Goal: Information Seeking & Learning: Find specific fact

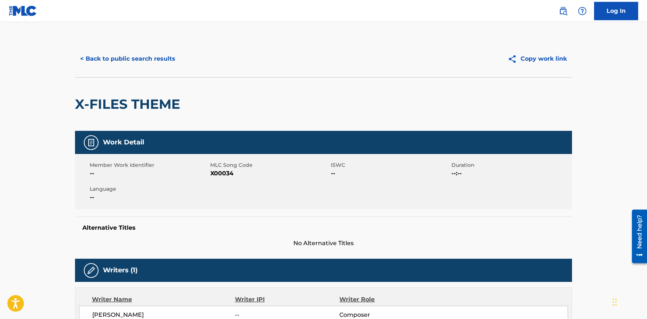
click at [141, 58] on button "< Back to public search results" at bounding box center [127, 59] width 105 height 18
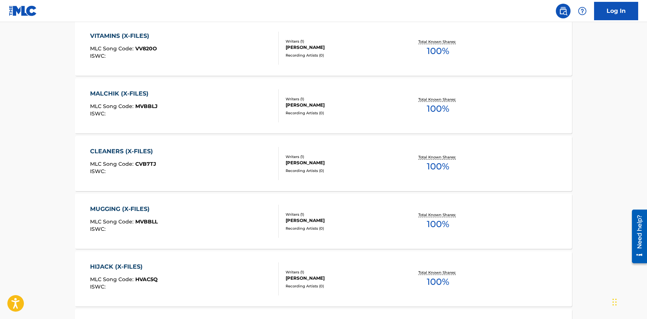
scroll to position [106, 0]
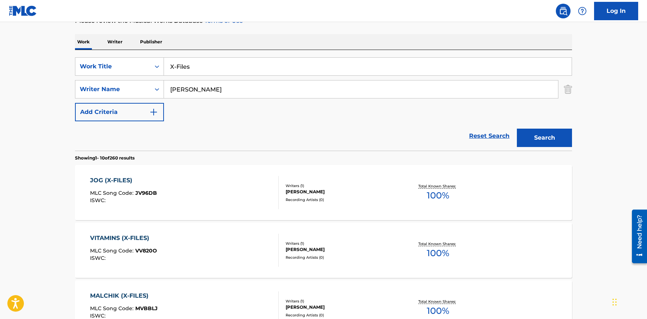
drag, startPoint x: 205, startPoint y: 70, endPoint x: 132, endPoint y: 66, distance: 72.9
click at [164, 66] on input "X-Files" at bounding box center [367, 67] width 407 height 18
paste input "The Seeker"
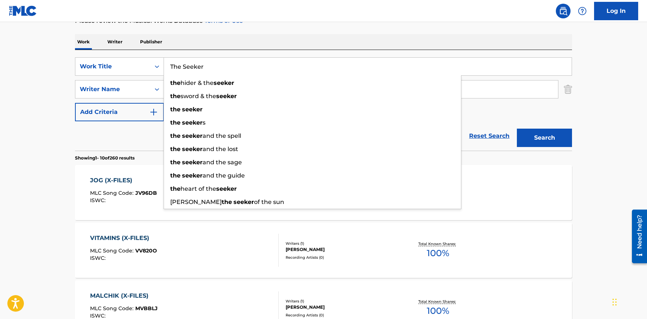
type input "The Seeker"
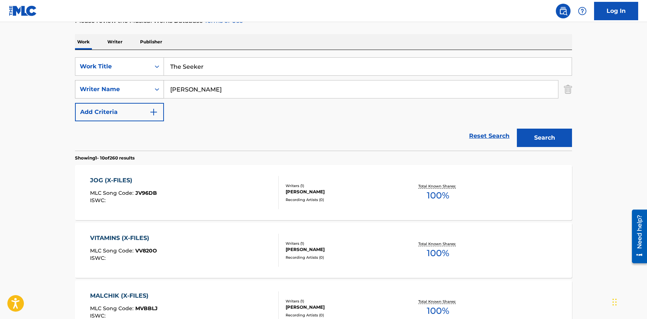
drag, startPoint x: 204, startPoint y: 88, endPoint x: 149, endPoint y: 94, distance: 55.5
click at [164, 94] on input "Mark Snow" at bounding box center [361, 89] width 394 height 18
paste input "Pete Townshend"
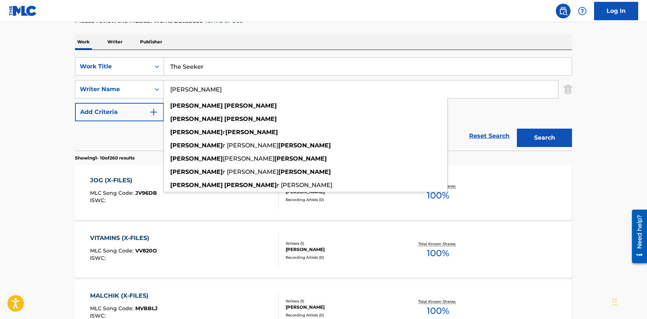
type input "Pete Townshend"
click at [547, 139] on button "Search" at bounding box center [544, 138] width 55 height 18
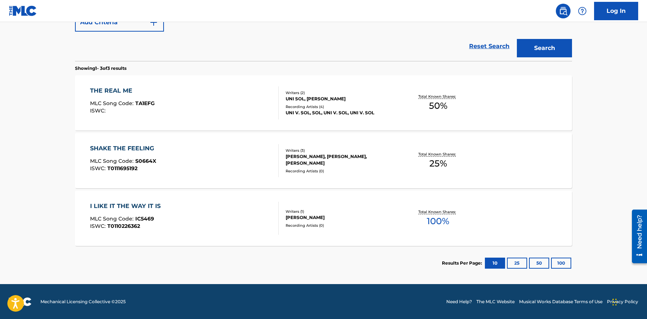
scroll to position [0, 0]
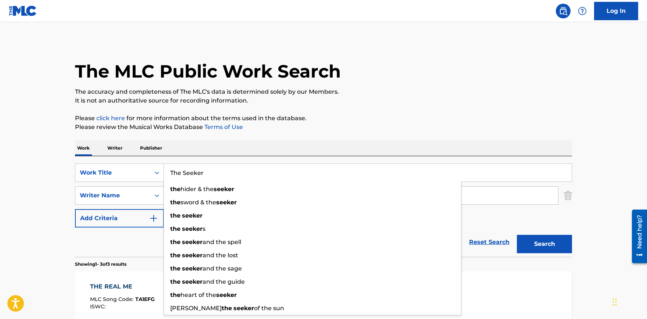
drag, startPoint x: 285, startPoint y: 172, endPoint x: 13, endPoint y: 130, distance: 275.8
click at [164, 164] on input "The Seeker" at bounding box center [367, 173] width 407 height 18
paste input "Cowboys from Hell"
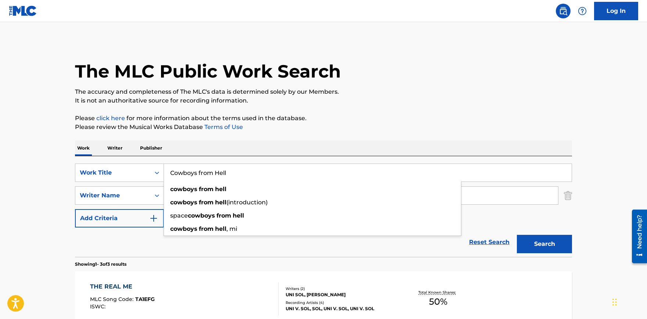
type input "Cowboys from Hell"
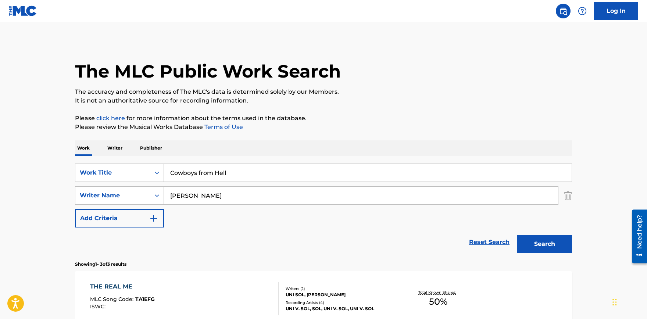
drag, startPoint x: 201, startPoint y: 200, endPoint x: 49, endPoint y: 189, distance: 152.5
click at [164, 189] on input "Pete Townshend" at bounding box center [361, 196] width 394 height 18
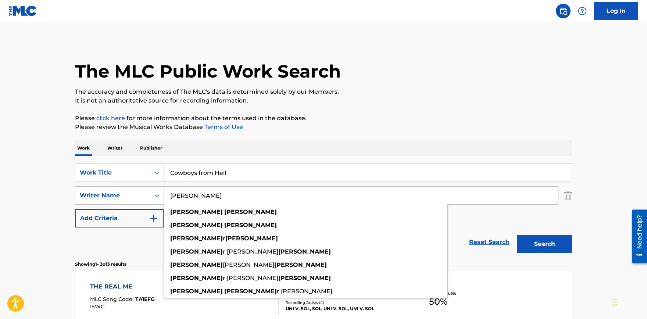
paste input "Dimebag Darrell, Vinnie Paul, Phil Anselmo, and Rex Brown"
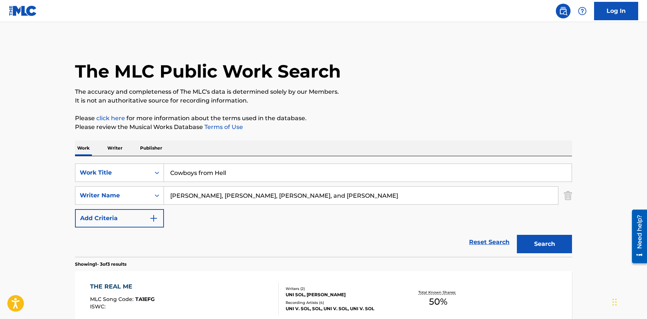
click at [546, 244] on button "Search" at bounding box center [544, 244] width 55 height 18
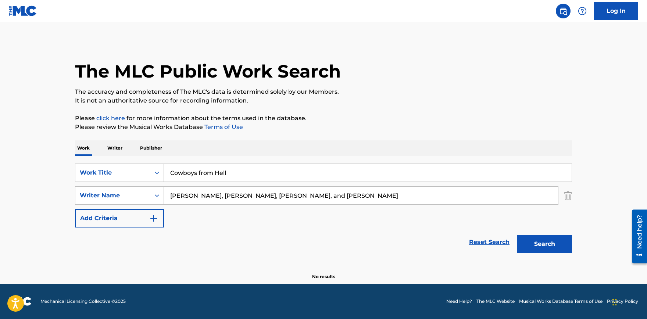
drag, startPoint x: 223, startPoint y: 196, endPoint x: 105, endPoint y: 202, distance: 118.1
click at [164, 202] on input "Dimebag Darrell, Vinnie Paul, Phil Anselmo, and Rex Brown" at bounding box center [361, 196] width 394 height 18
click at [517, 235] on button "Search" at bounding box center [544, 244] width 55 height 18
drag, startPoint x: 320, startPoint y: 198, endPoint x: 248, endPoint y: 196, distance: 72.8
click at [248, 196] on input "Vinnie Paul, Phil Anselmo, and Rex Brown" at bounding box center [361, 196] width 394 height 18
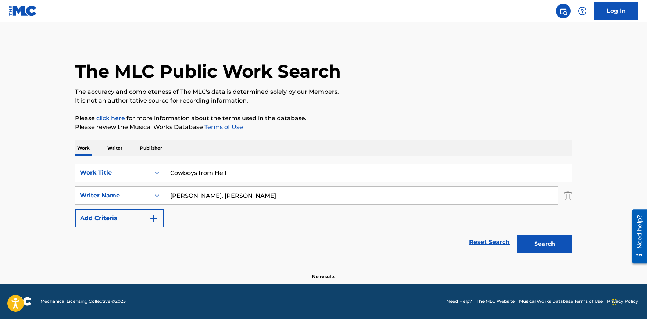
click at [517, 235] on button "Search" at bounding box center [544, 244] width 55 height 18
click at [267, 194] on input "Vinnie Paul, Phil Anselmo" at bounding box center [361, 196] width 394 height 18
drag, startPoint x: 208, startPoint y: 197, endPoint x: 101, endPoint y: 187, distance: 107.7
click at [164, 188] on input "Vinnie Paul, Phil Anselmo" at bounding box center [361, 196] width 394 height 18
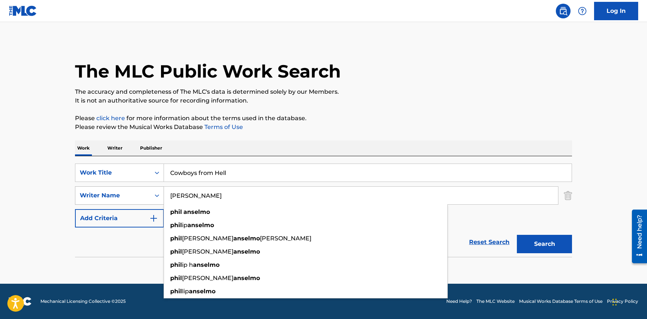
type input "Phil Anselmo"
click at [517, 235] on button "Search" at bounding box center [544, 244] width 55 height 18
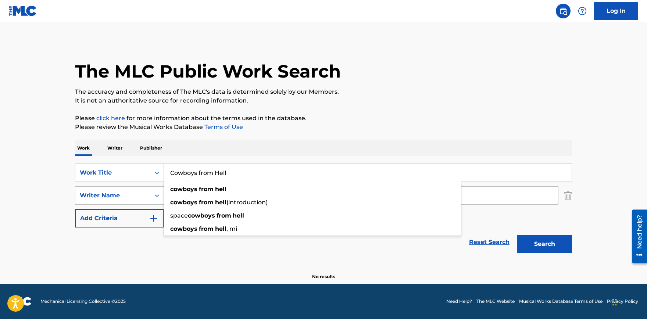
click at [220, 173] on input "Cowboys from Hell" at bounding box center [367, 173] width 407 height 18
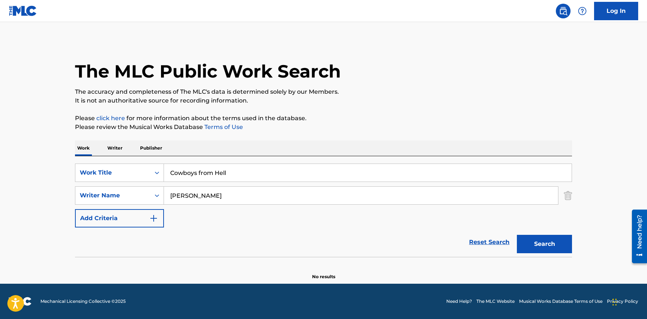
drag, startPoint x: 232, startPoint y: 200, endPoint x: 97, endPoint y: 182, distance: 136.4
click at [164, 187] on input "Phil Anselmo" at bounding box center [361, 196] width 394 height 18
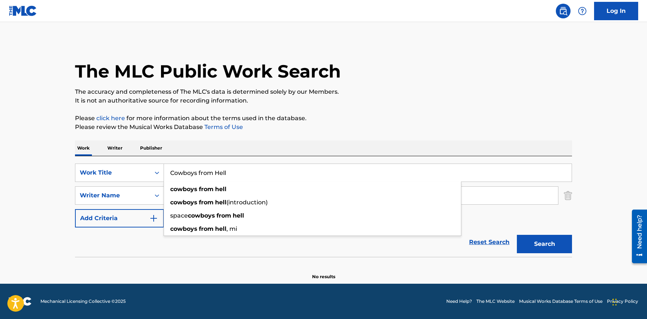
paste input "Blitzkrieg Bop"
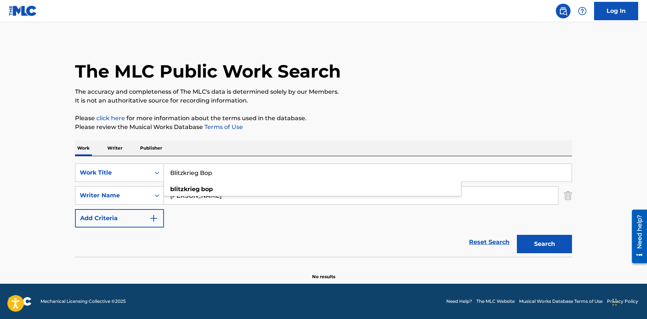
type input "Blitzkrieg Bop"
click at [192, 196] on input "Phil Anselmo" at bounding box center [361, 196] width 394 height 18
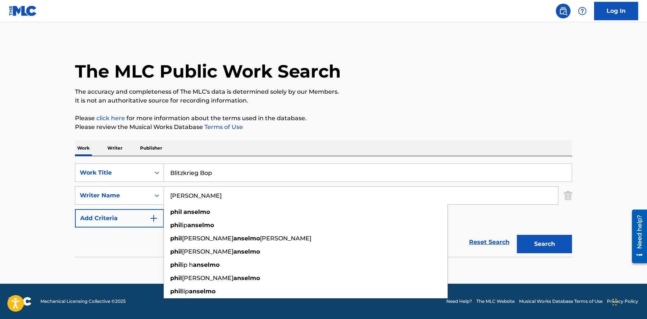
click at [192, 196] on input "Phil Anselmo" at bounding box center [361, 196] width 394 height 18
paste input "Tommy Ramone, Dee Dee Ramone"
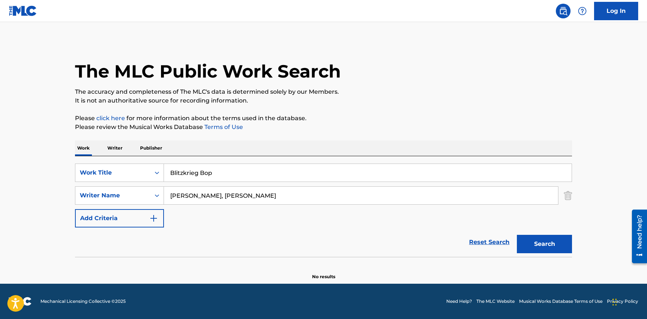
click at [544, 243] on button "Search" at bounding box center [544, 244] width 55 height 18
drag, startPoint x: 290, startPoint y: 194, endPoint x: 220, endPoint y: 194, distance: 69.1
click at [220, 194] on input "Tommy Ramone, Dee Dee Ramone" at bounding box center [361, 196] width 394 height 18
click at [517, 235] on button "Search" at bounding box center [544, 244] width 55 height 18
click at [197, 200] on input "Tommy Ramone" at bounding box center [361, 196] width 394 height 18
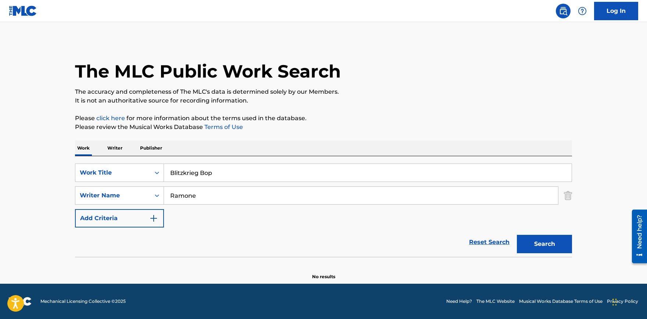
type input "Ramone"
click at [517, 235] on button "Search" at bounding box center [544, 244] width 55 height 18
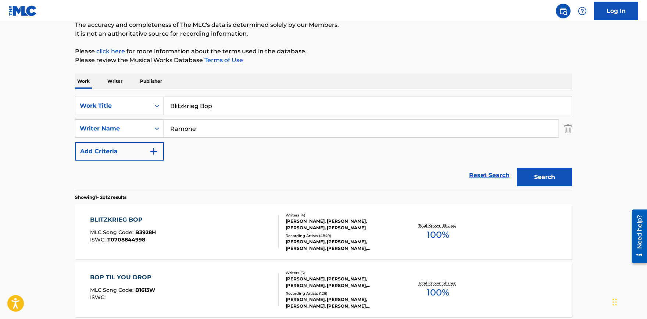
scroll to position [81, 0]
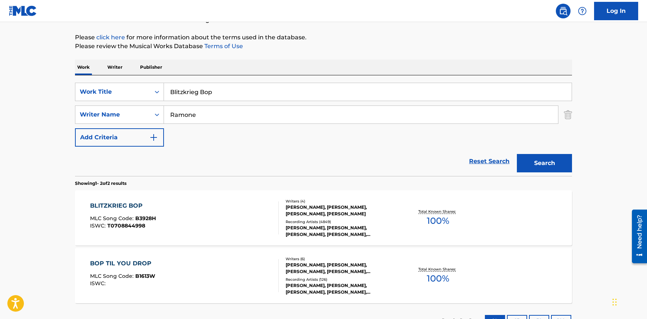
click at [135, 208] on div "BLITZKRIEG BOP" at bounding box center [123, 205] width 66 height 9
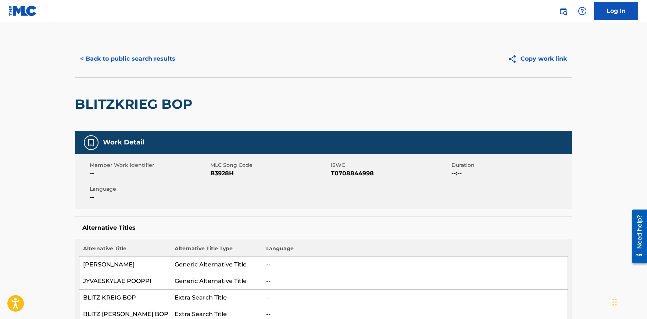
click at [116, 59] on button "< Back to public search results" at bounding box center [127, 59] width 105 height 18
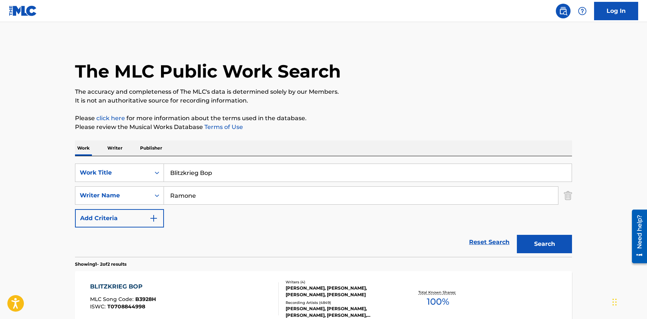
scroll to position [81, 0]
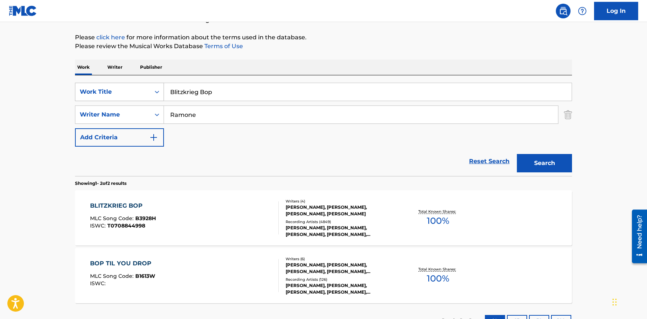
drag, startPoint x: 218, startPoint y: 90, endPoint x: 88, endPoint y: 83, distance: 129.9
click at [164, 83] on input "Blitzkrieg Bop" at bounding box center [367, 92] width 407 height 18
paste input "Symphony of Destruction"
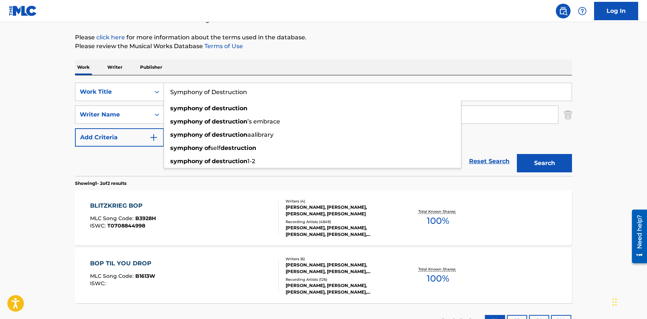
type input "Symphony of Destruction"
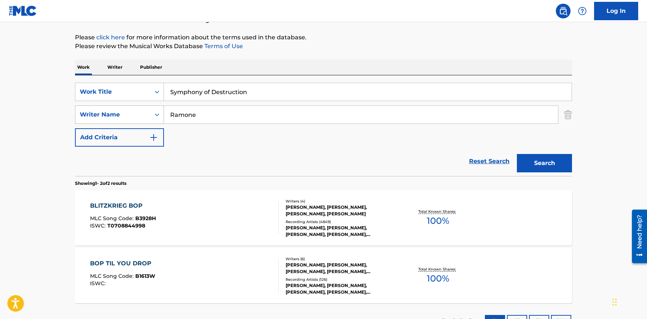
drag, startPoint x: 198, startPoint y: 111, endPoint x: 112, endPoint y: 112, distance: 85.6
click at [164, 112] on input "Ramone" at bounding box center [361, 115] width 394 height 18
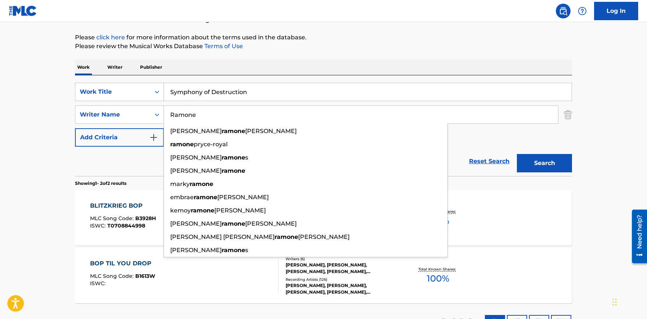
paste input "Dave Mustai"
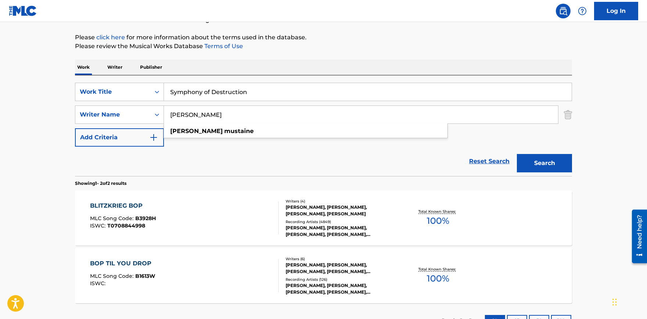
type input "Dave Mustaine"
click at [540, 165] on button "Search" at bounding box center [544, 163] width 55 height 18
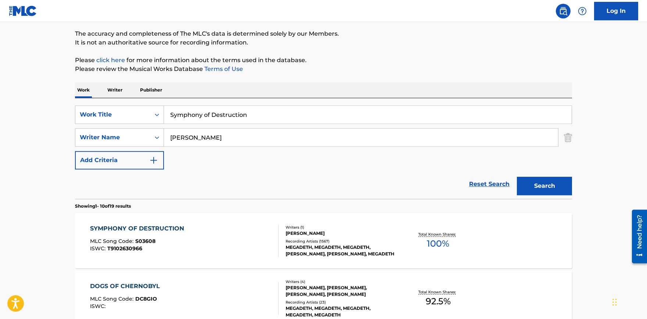
scroll to position [105, 0]
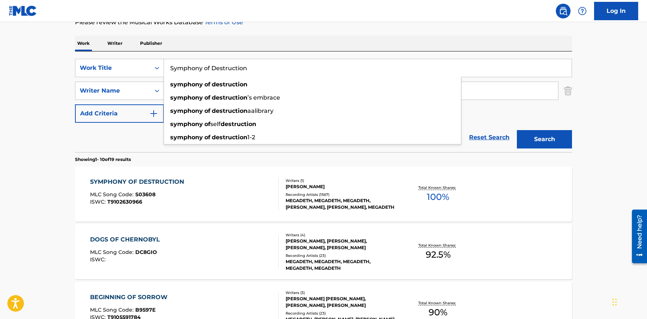
drag, startPoint x: 262, startPoint y: 68, endPoint x: 60, endPoint y: 66, distance: 201.7
click at [164, 66] on input "Symphony of Destruction" at bounding box center [367, 68] width 407 height 18
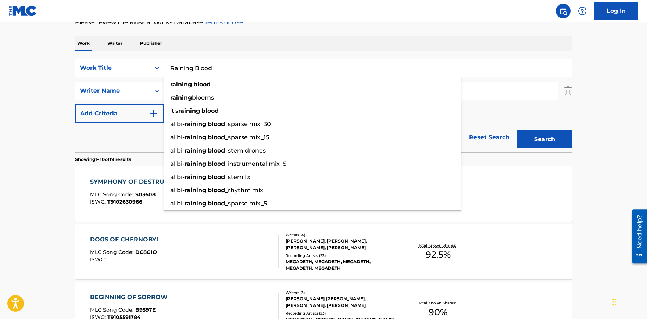
type input "Raining Blood"
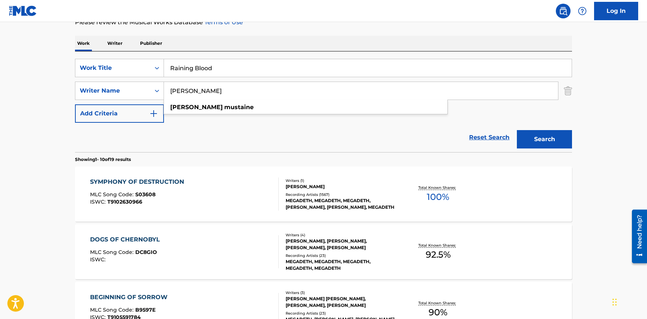
paste input "Jeff Hanneman and Kerry King"
click at [517, 130] on button "Search" at bounding box center [544, 139] width 55 height 18
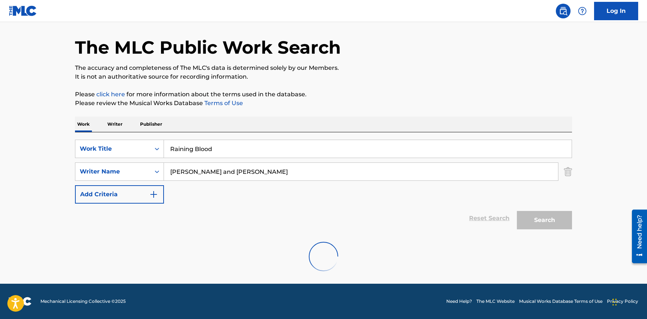
scroll to position [0, 0]
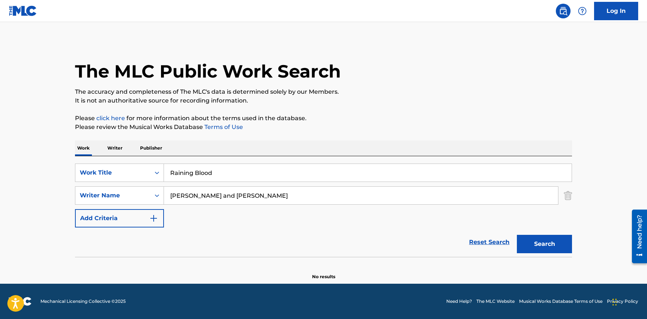
drag, startPoint x: 278, startPoint y: 195, endPoint x: 216, endPoint y: 197, distance: 61.4
click at [216, 197] on input "Jeff Hanneman and Kerry King" at bounding box center [361, 196] width 394 height 18
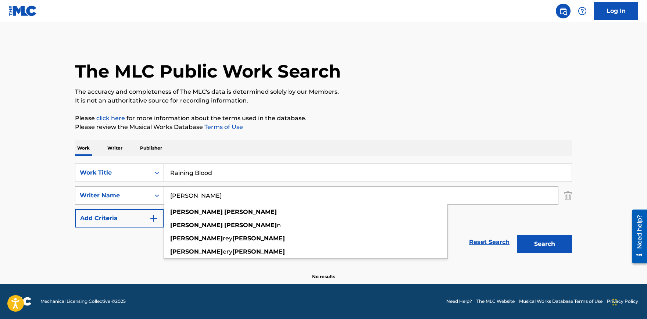
type input "Jeff Hanneman"
click at [517, 235] on button "Search" at bounding box center [544, 244] width 55 height 18
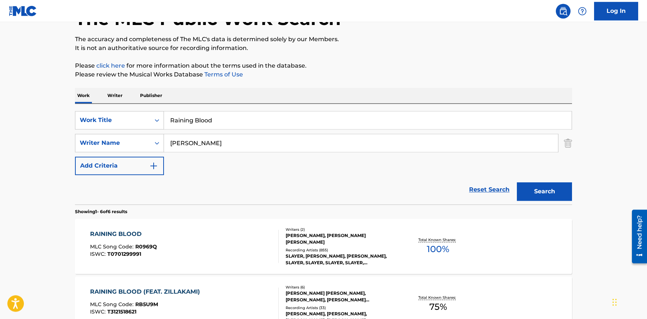
scroll to position [81, 0]
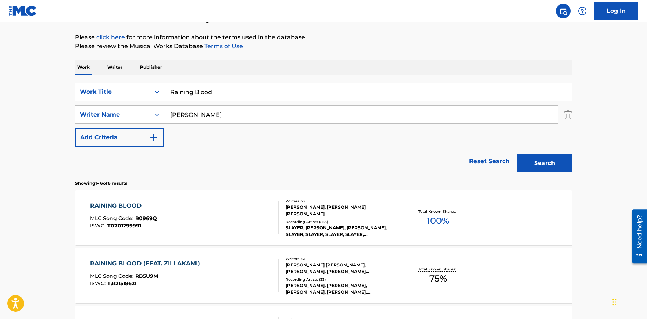
drag, startPoint x: 227, startPoint y: 98, endPoint x: 124, endPoint y: 89, distance: 103.3
click at [164, 89] on input "Raining Blood" at bounding box center [367, 92] width 407 height 18
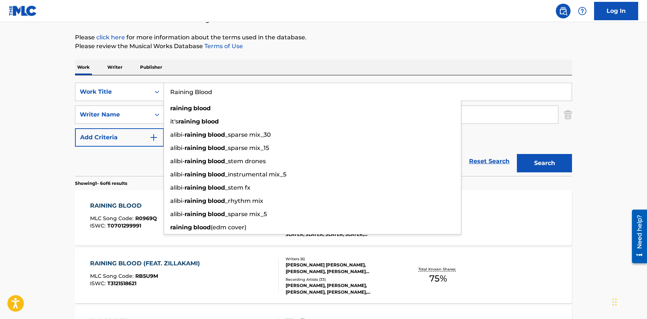
paste input "Anarchy in the U.K."
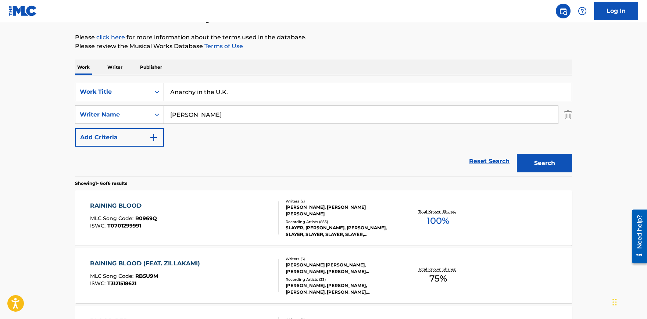
type input "Anarchy in the U.K."
drag, startPoint x: 221, startPoint y: 113, endPoint x: 65, endPoint y: 107, distance: 156.3
click at [164, 111] on input "Jeff Hanneman" at bounding box center [361, 115] width 394 height 18
paste input "Paul Cook, Steve Jones, John Lydon, and Glen Matlock"
click at [542, 168] on button "Search" at bounding box center [544, 163] width 55 height 18
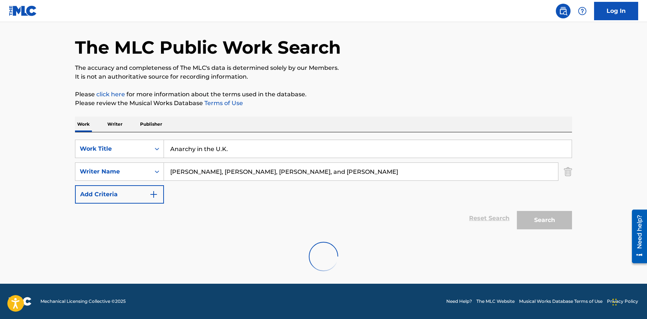
scroll to position [0, 0]
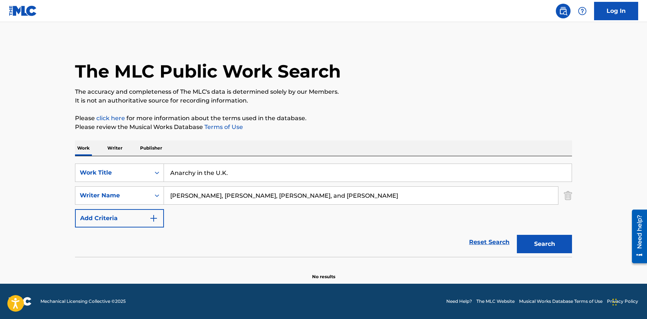
drag, startPoint x: 345, startPoint y: 197, endPoint x: 200, endPoint y: 193, distance: 144.8
click at [200, 193] on input "Paul Cook, Steve Jones, John Lydon, and Glen Matlock" at bounding box center [361, 196] width 394 height 18
type input "Paul Cook"
click at [517, 235] on button "Search" at bounding box center [544, 244] width 55 height 18
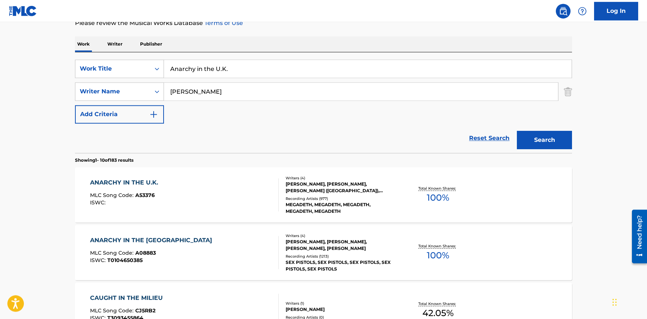
scroll to position [121, 0]
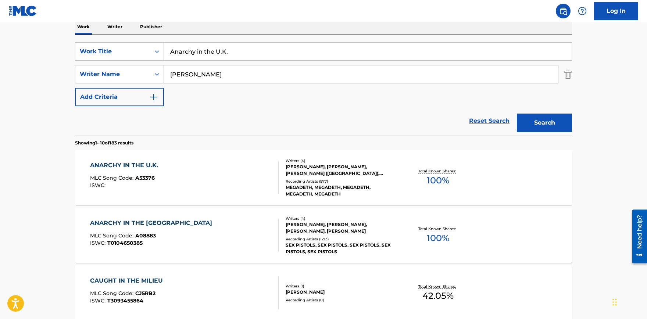
click at [128, 221] on div "ANARCHY IN THE UK" at bounding box center [153, 223] width 126 height 9
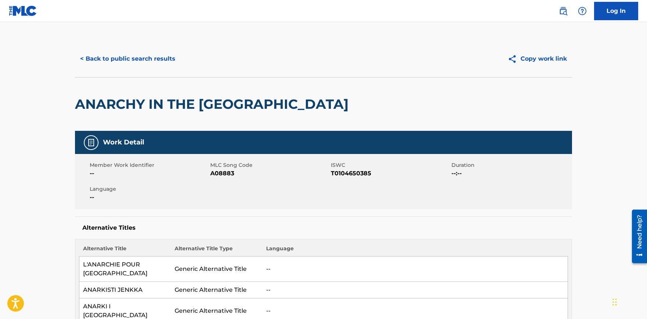
click at [156, 63] on button "< Back to public search results" at bounding box center [127, 59] width 105 height 18
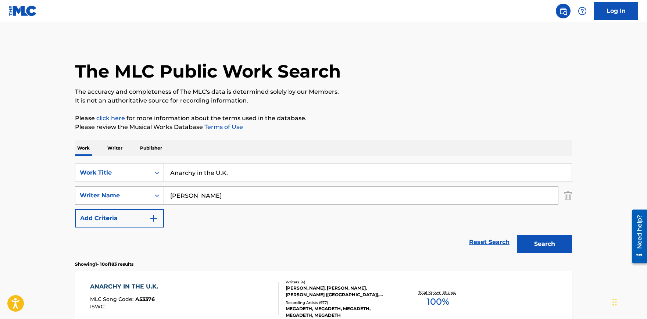
scroll to position [121, 0]
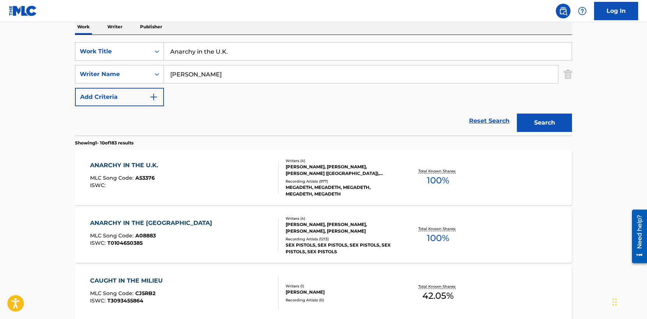
drag, startPoint x: 234, startPoint y: 52, endPoint x: 25, endPoint y: 43, distance: 209.6
click at [164, 43] on input "Anarchy in the U.K." at bounding box center [367, 52] width 407 height 18
paste input "Crazy Train"
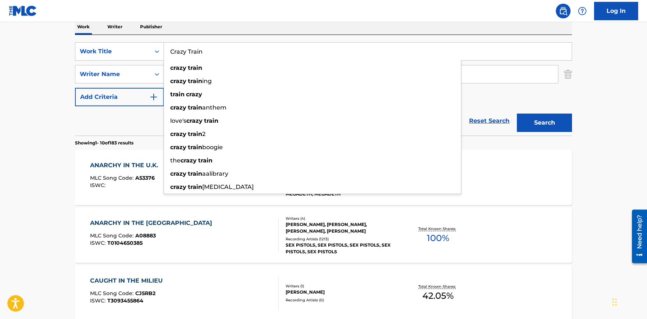
type input "Crazy Train"
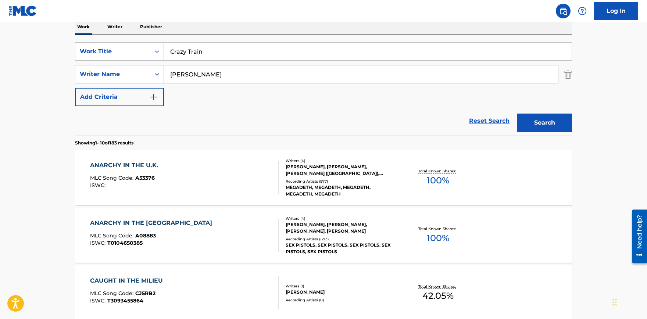
drag, startPoint x: 184, startPoint y: 71, endPoint x: 42, endPoint y: 67, distance: 142.6
click at [164, 67] on input "Paul Cook" at bounding box center [361, 74] width 394 height 18
paste input "Ozzy Osbourne,"
click at [532, 119] on button "Search" at bounding box center [544, 123] width 55 height 18
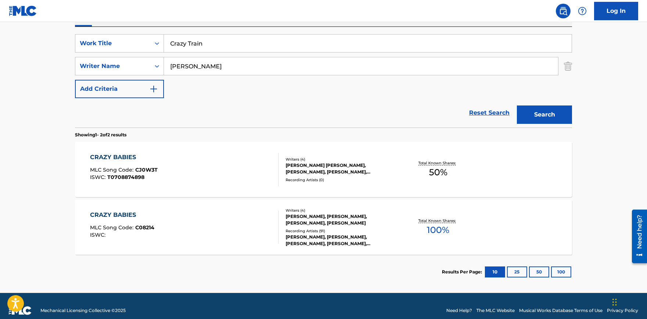
scroll to position [138, 0]
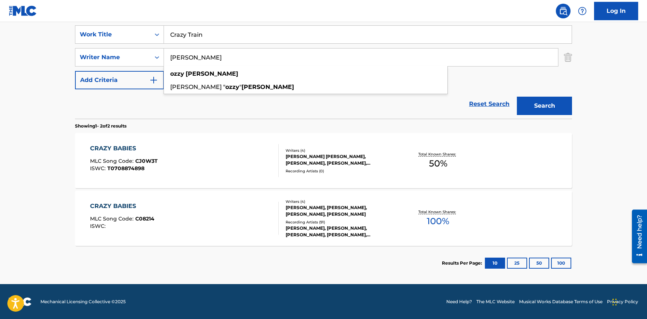
drag, startPoint x: 187, startPoint y: 55, endPoint x: 72, endPoint y: 56, distance: 114.3
click at [164, 56] on input "Ozzy Osbourne" at bounding box center [361, 58] width 394 height 18
type input "Osbourne"
click at [517, 97] on button "Search" at bounding box center [544, 106] width 55 height 18
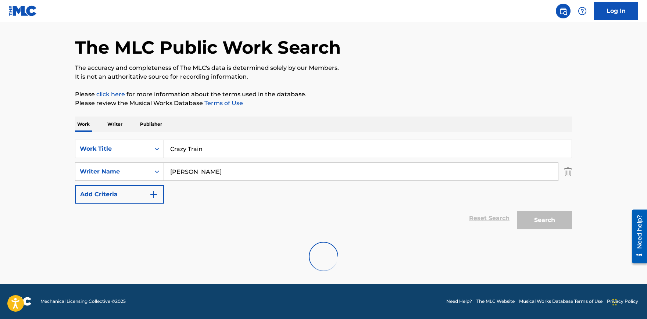
scroll to position [24, 0]
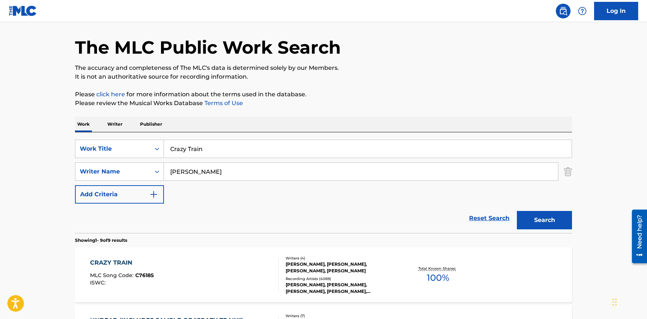
click at [123, 261] on div "CRAZY TRAIN" at bounding box center [122, 262] width 64 height 9
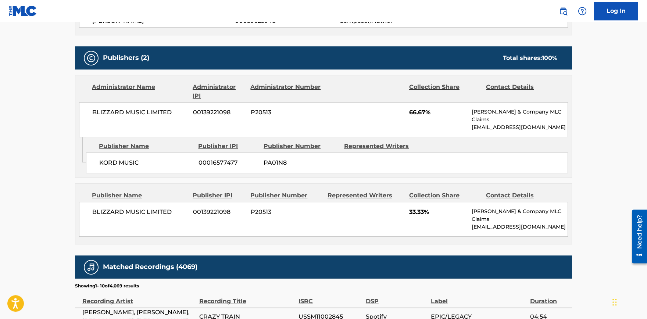
scroll to position [323, 0]
click at [505, 123] on p "jraso@audiam.com" at bounding box center [519, 127] width 96 height 8
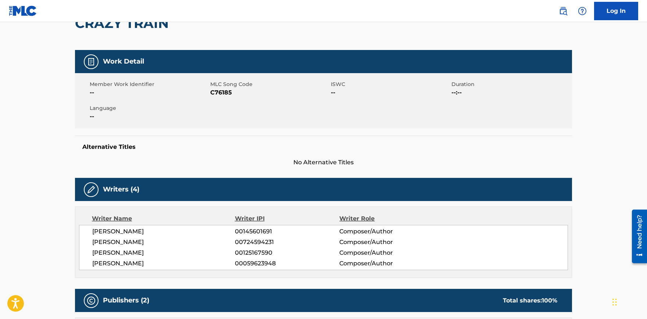
scroll to position [0, 0]
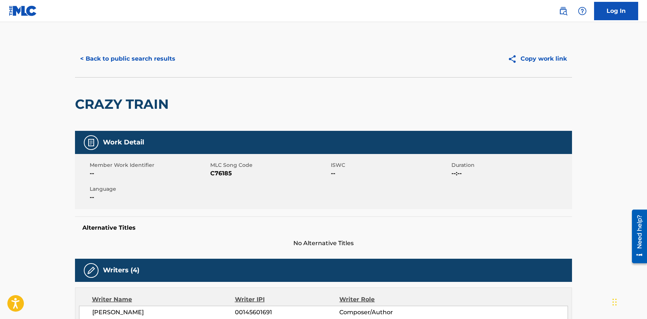
click at [118, 59] on button "< Back to public search results" at bounding box center [127, 59] width 105 height 18
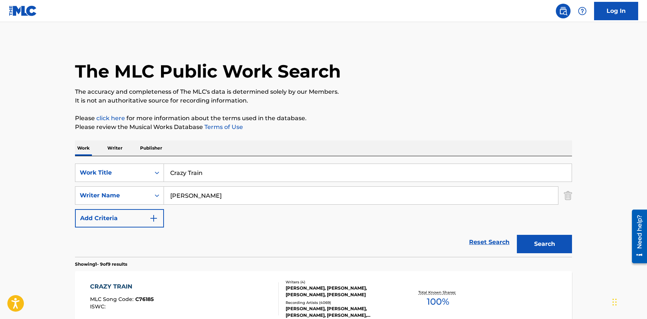
scroll to position [24, 0]
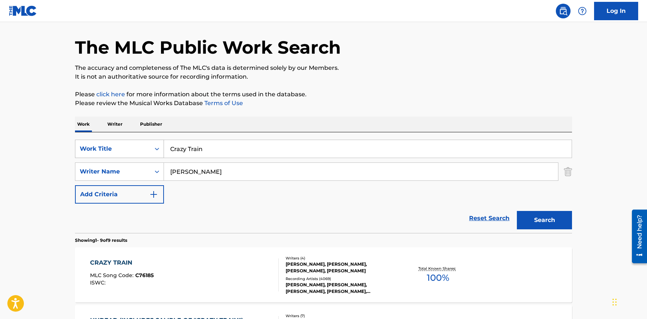
drag, startPoint x: 213, startPoint y: 151, endPoint x: 127, endPoint y: 143, distance: 86.7
click at [164, 144] on input "Crazy Train" at bounding box center [367, 149] width 407 height 18
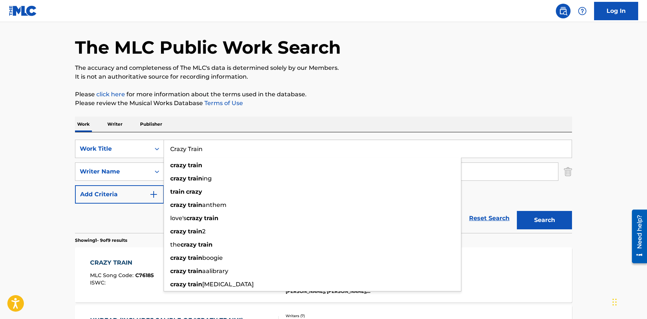
paste input "More than a Feeling"
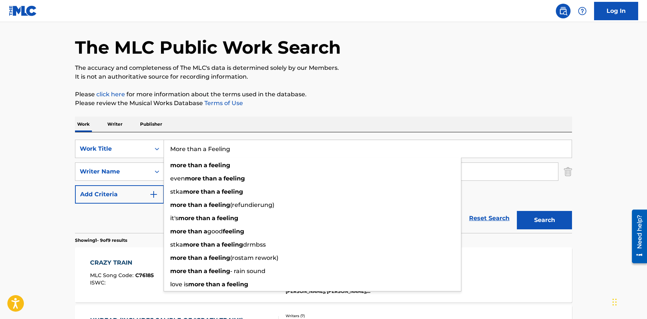
type input "More than a Feeling"
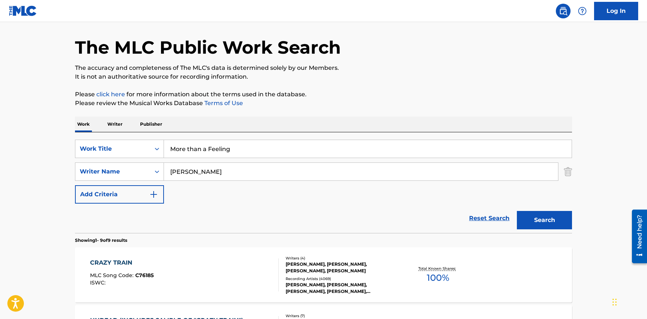
click at [164, 163] on input "Osbourne" at bounding box center [361, 172] width 394 height 18
paste input "Tom Scholz"
type input "Tom Scholz"
click at [537, 222] on button "Search" at bounding box center [544, 220] width 55 height 18
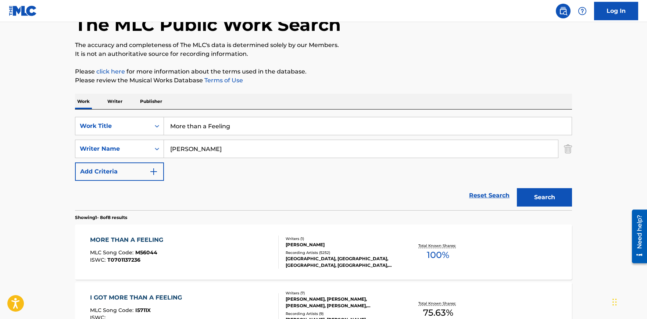
scroll to position [64, 0]
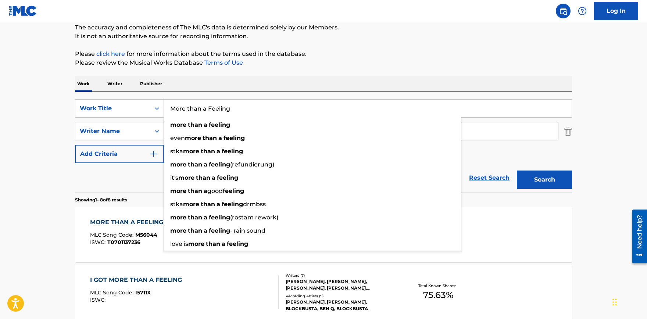
drag, startPoint x: 245, startPoint y: 108, endPoint x: 49, endPoint y: 98, distance: 196.5
click at [164, 100] on input "More than a Feeling" at bounding box center [367, 109] width 407 height 18
paste input "Cliffs of Dover"
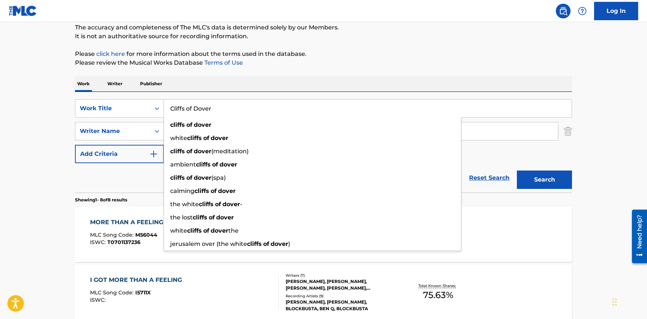
type input "Cliffs of Dover"
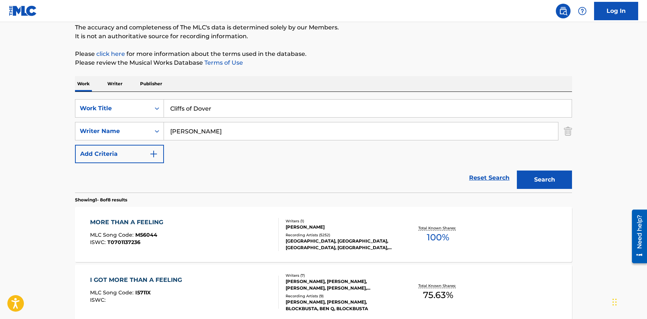
drag, startPoint x: 223, startPoint y: 132, endPoint x: 96, endPoint y: 122, distance: 127.2
click at [164, 123] on input "Tom Scholz" at bounding box center [361, 131] width 394 height 18
paste input "Eric Johnson"
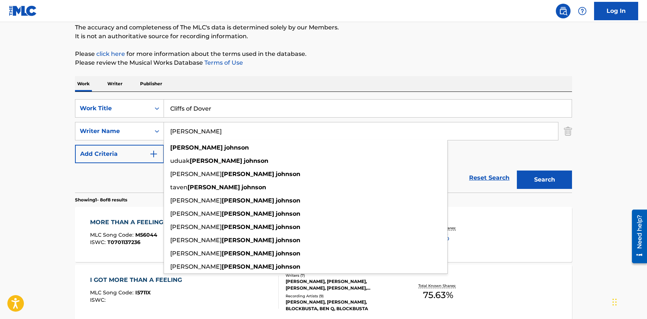
type input "Eric Johnson"
click at [548, 172] on button "Search" at bounding box center [544, 179] width 55 height 18
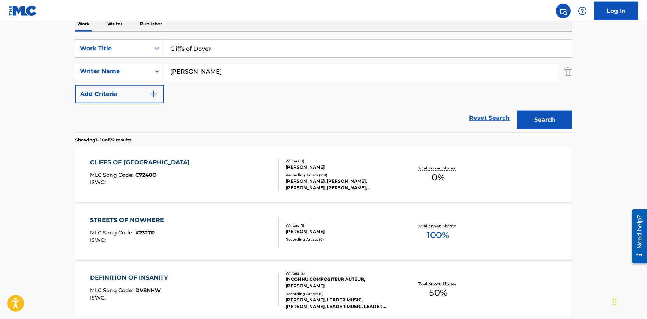
scroll to position [105, 0]
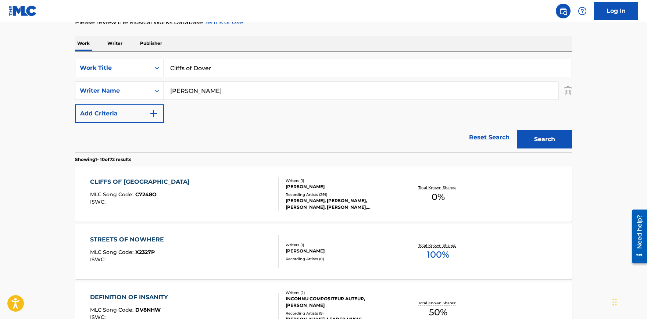
click at [203, 70] on input "Cliffs of Dover" at bounding box center [367, 68] width 407 height 18
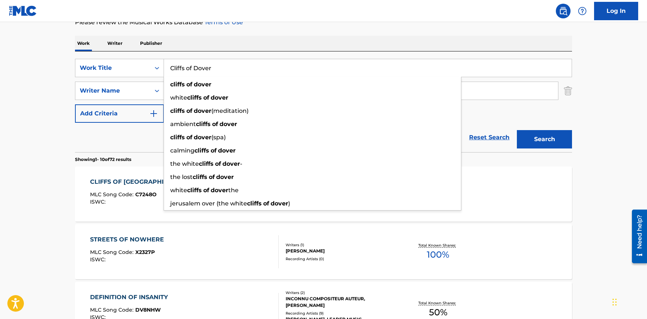
click at [203, 70] on input "Cliffs of Dover" at bounding box center [367, 68] width 407 height 18
paste input "Story of My Life"
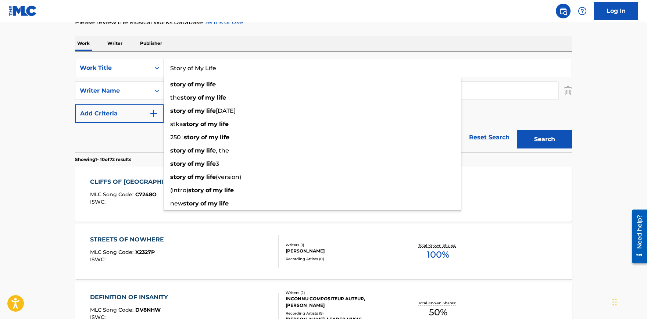
type input "Story of My Life"
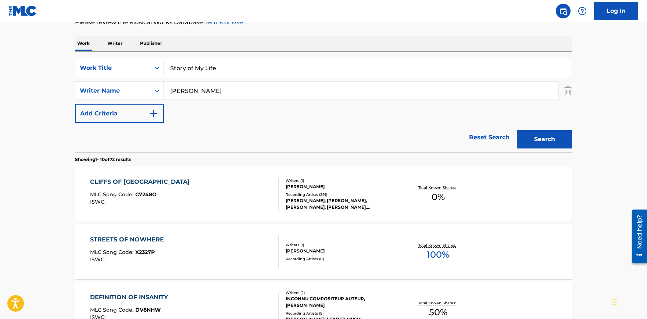
drag, startPoint x: 213, startPoint y: 87, endPoint x: 320, endPoint y: 90, distance: 106.6
click at [164, 82] on input "Eric Johnson" at bounding box center [361, 91] width 394 height 18
paste input "Mike Ness"
type input "Mike Ness"
click at [553, 139] on button "Search" at bounding box center [544, 139] width 55 height 18
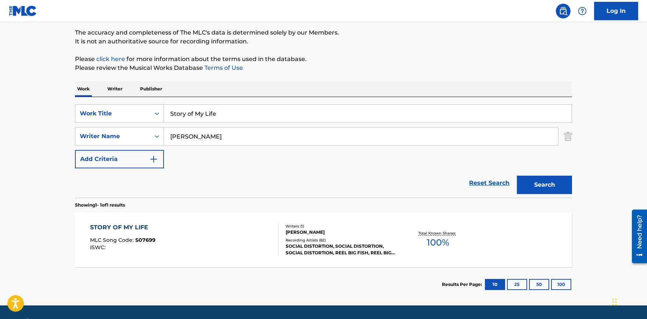
scroll to position [81, 0]
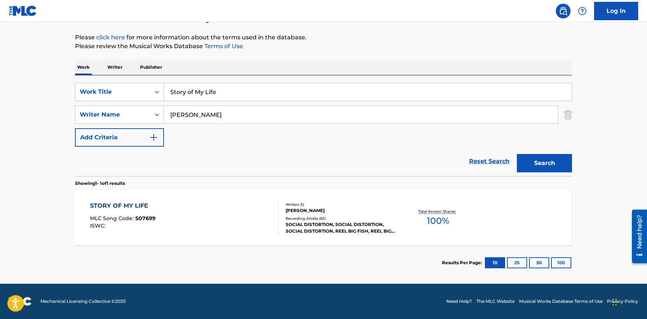
drag, startPoint x: 220, startPoint y: 90, endPoint x: 153, endPoint y: 88, distance: 66.9
click at [164, 88] on input "Story of My Life" at bounding box center [367, 92] width 407 height 18
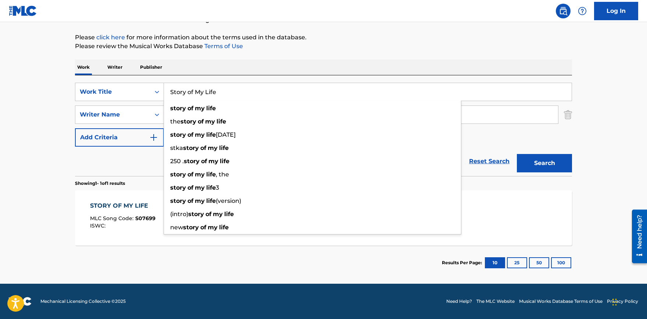
paste input "Cherub Rock"
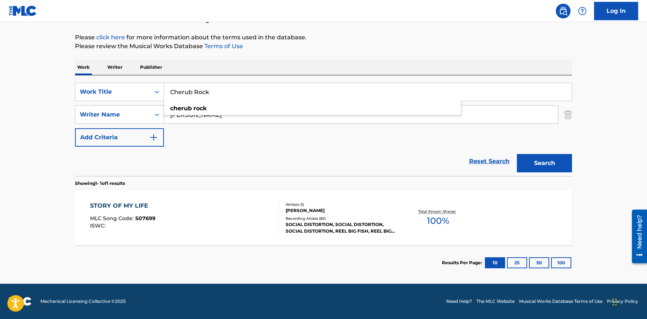
type input "Cherub Rock"
drag, startPoint x: 215, startPoint y: 118, endPoint x: 99, endPoint y: 118, distance: 116.1
click at [164, 118] on input "Mike Ness" at bounding box center [361, 115] width 394 height 18
paste input "Billy Corgan"
click at [553, 164] on button "Search" at bounding box center [544, 163] width 55 height 18
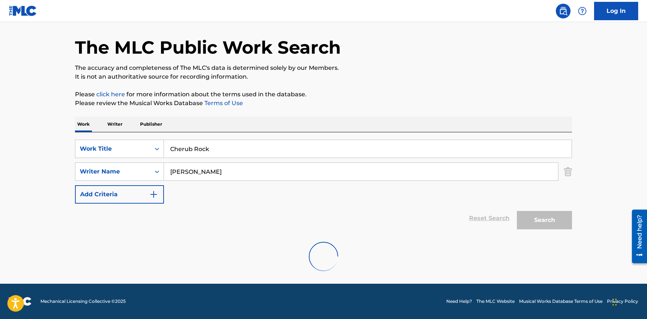
scroll to position [0, 0]
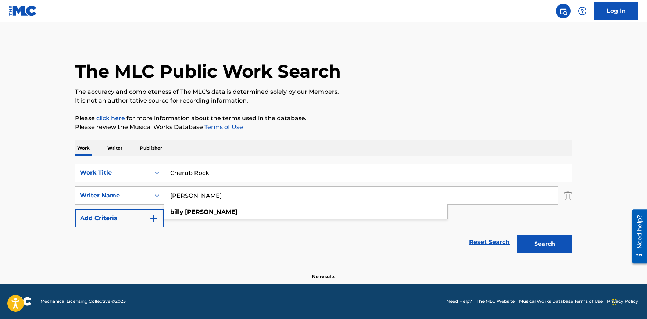
drag, startPoint x: 184, startPoint y: 196, endPoint x: 48, endPoint y: 194, distance: 136.3
click at [164, 194] on input "Billy Corgan" at bounding box center [361, 196] width 394 height 18
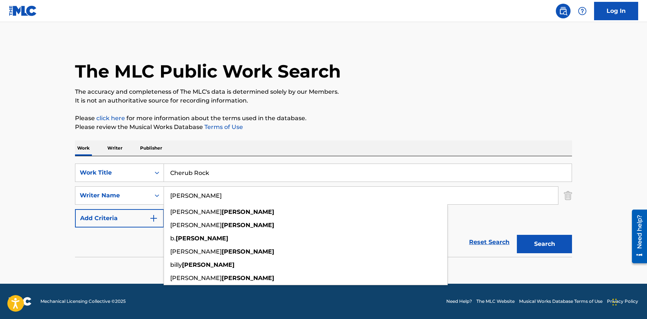
type input "Corgan"
click at [517, 235] on button "Search" at bounding box center [544, 244] width 55 height 18
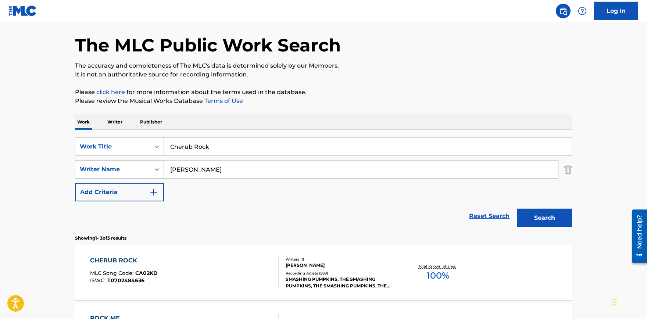
scroll to position [40, 0]
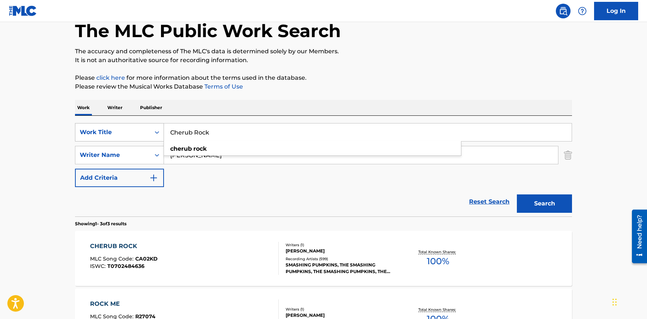
drag, startPoint x: 219, startPoint y: 132, endPoint x: 103, endPoint y: 125, distance: 115.9
click at [164, 127] on input "Cherub Rock" at bounding box center [367, 132] width 407 height 18
paste input "Miss Murder"
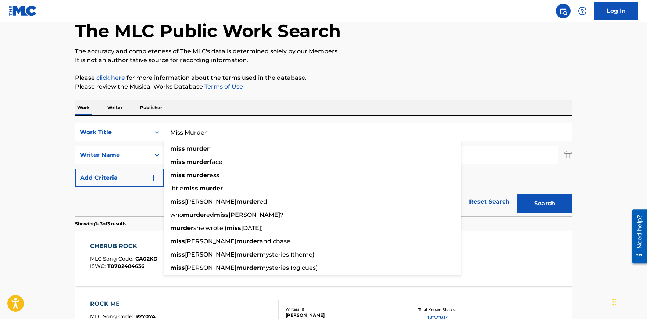
type input "Miss Murder"
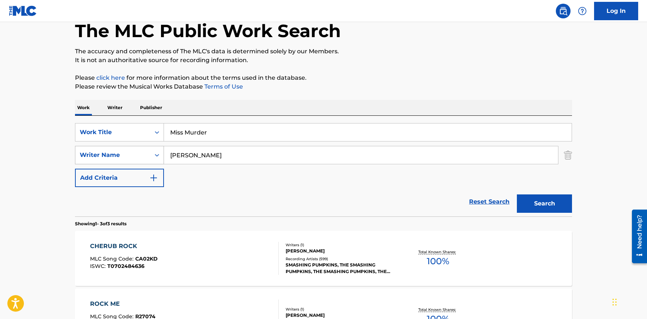
drag, startPoint x: 151, startPoint y: 151, endPoint x: 141, endPoint y: 150, distance: 10.0
click at [164, 150] on input "Corgan" at bounding box center [361, 155] width 394 height 18
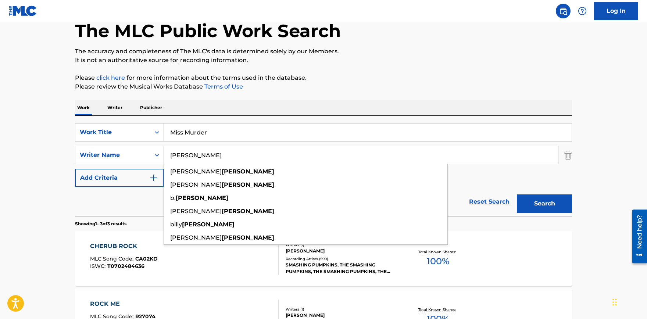
paste input "David Paden Marchand, Jade Puget, Adam Carson, Hunter Bu"
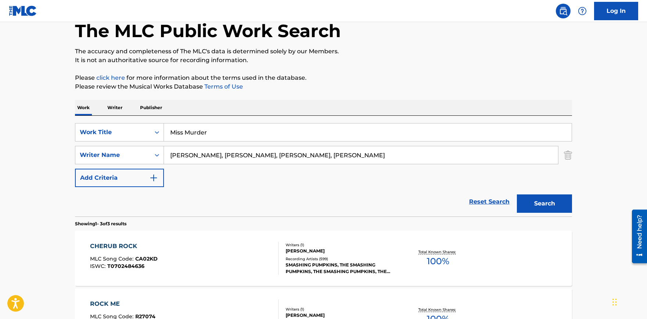
click at [550, 204] on button "Search" at bounding box center [544, 203] width 55 height 18
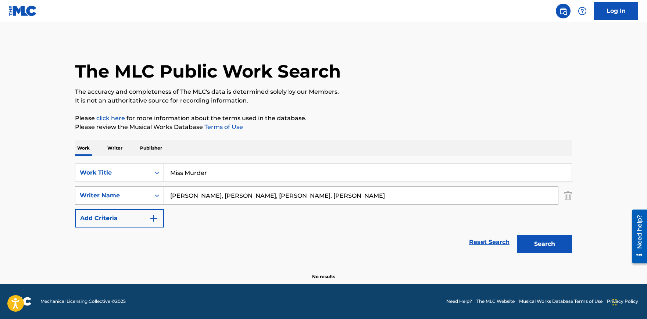
scroll to position [0, 0]
drag, startPoint x: 379, startPoint y: 196, endPoint x: 241, endPoint y: 201, distance: 138.2
click at [239, 201] on input "David Paden Marchand, Jade Puget, Adam Carson, Hunter Burgan" at bounding box center [361, 196] width 394 height 18
click at [517, 235] on button "Search" at bounding box center [544, 244] width 55 height 18
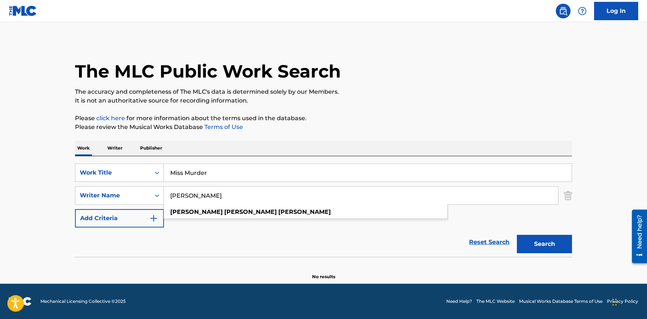
drag, startPoint x: 212, startPoint y: 198, endPoint x: 139, endPoint y: 206, distance: 73.2
click at [164, 204] on input "David Paden Marchand" at bounding box center [361, 196] width 394 height 18
type input "Marchand"
click at [517, 235] on button "Search" at bounding box center [544, 244] width 55 height 18
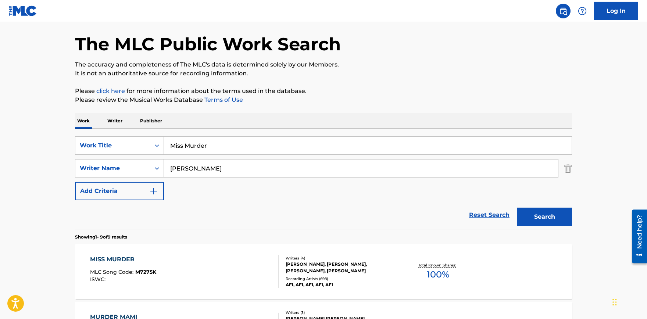
scroll to position [40, 0]
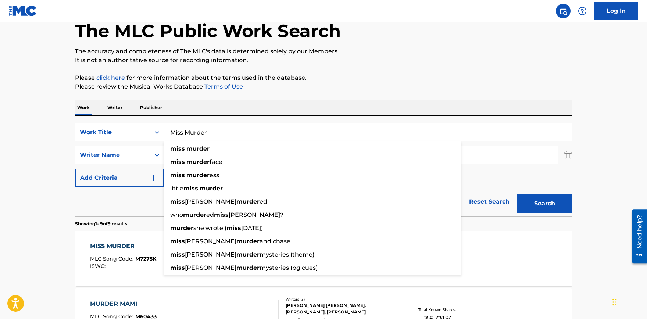
drag, startPoint x: 218, startPoint y: 133, endPoint x: 35, endPoint y: 122, distance: 183.4
click at [164, 123] on input "Miss Murder" at bounding box center [367, 132] width 407 height 18
paste input "Sunshine of Your Love"
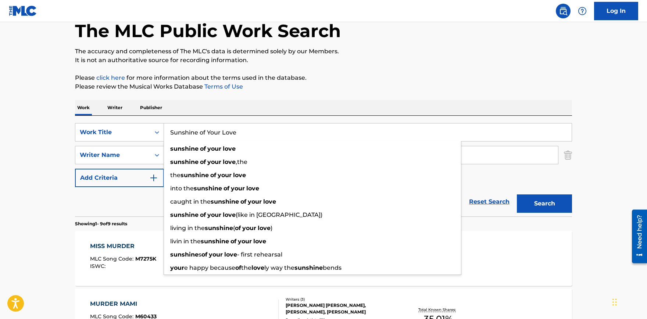
type input "Sunshine of Your Love"
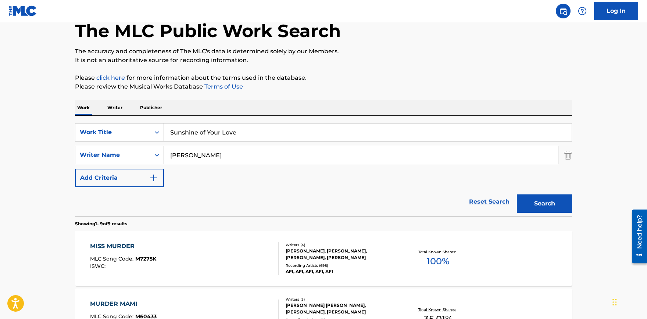
drag, startPoint x: 215, startPoint y: 155, endPoint x: 139, endPoint y: 148, distance: 76.7
click at [164, 148] on input "Marchand" at bounding box center [361, 155] width 394 height 18
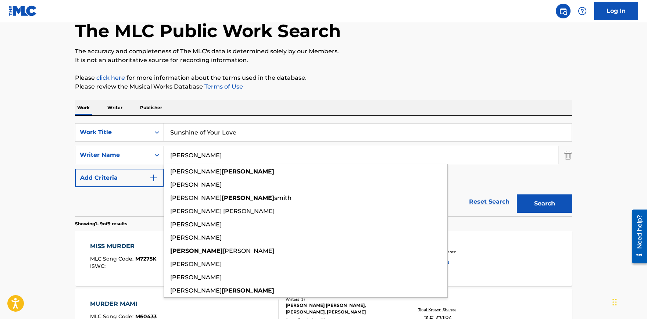
type input "Bruce"
click at [517, 194] on button "Search" at bounding box center [544, 203] width 55 height 18
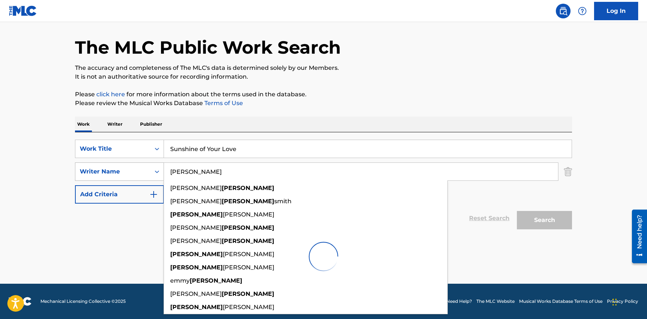
scroll to position [24, 0]
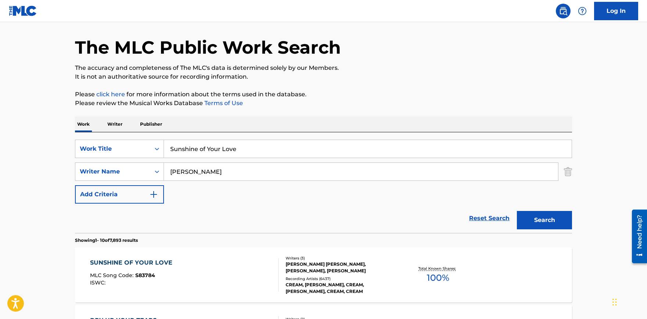
drag, startPoint x: 150, startPoint y: 147, endPoint x: 140, endPoint y: 147, distance: 10.3
click at [164, 147] on input "Sunshine of Your Love" at bounding box center [367, 149] width 407 height 18
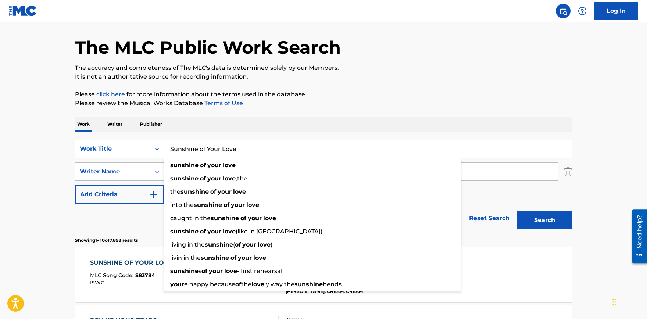
paste input "Crazy On You"
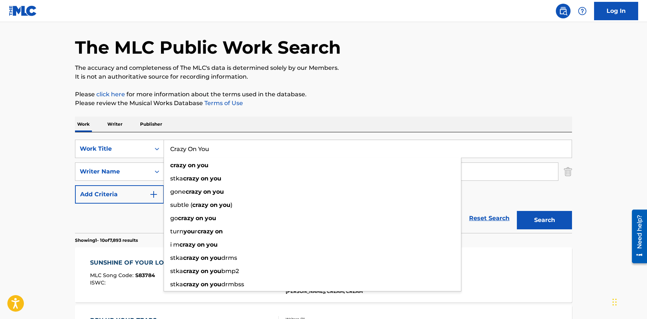
type input "Crazy On You"
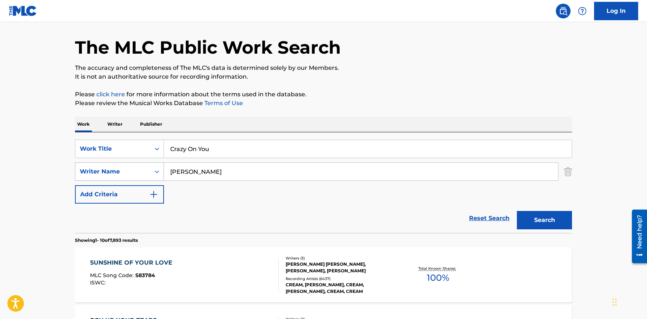
drag, startPoint x: 208, startPoint y: 173, endPoint x: 100, endPoint y: 165, distance: 107.6
click at [164, 165] on input "Bruce" at bounding box center [361, 172] width 394 height 18
paste input "Ann Wilson and Nancy Wilson"
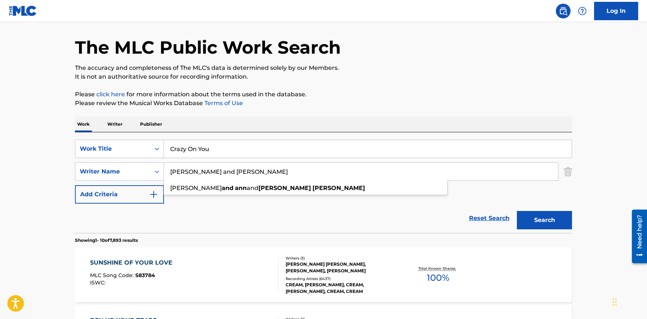
click at [549, 216] on button "Search" at bounding box center [544, 220] width 55 height 18
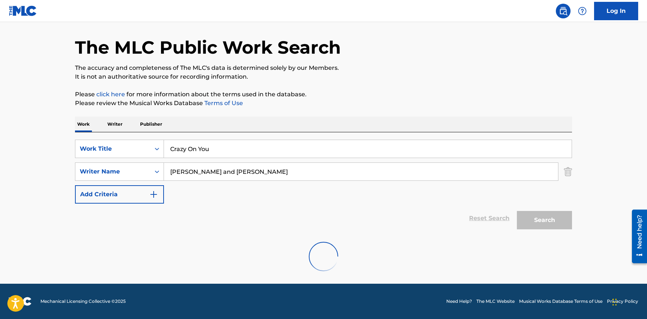
scroll to position [0, 0]
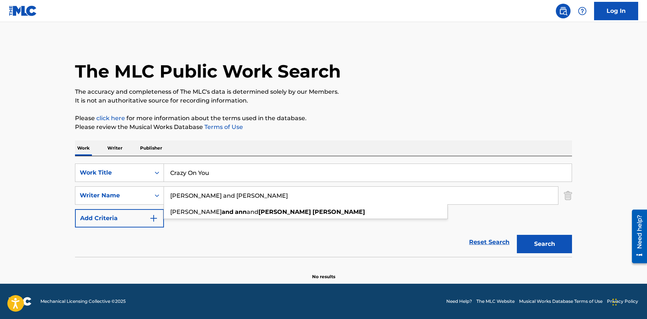
drag, startPoint x: 260, startPoint y: 197, endPoint x: 204, endPoint y: 194, distance: 55.6
click at [204, 194] on input "Ann Wilson and Nancy Wilson" at bounding box center [361, 196] width 394 height 18
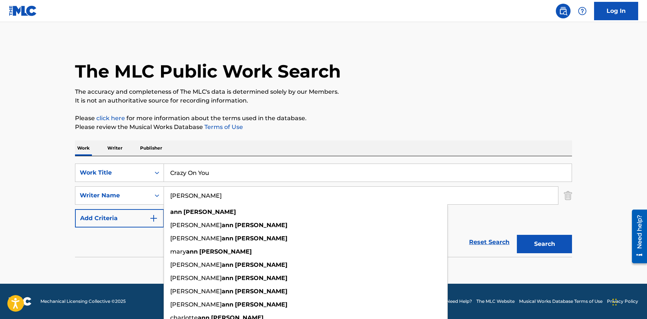
type input "Ann Wilson"
click at [517, 235] on button "Search" at bounding box center [544, 244] width 55 height 18
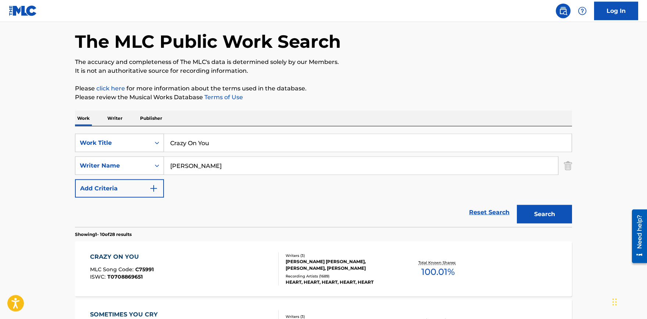
scroll to position [81, 0]
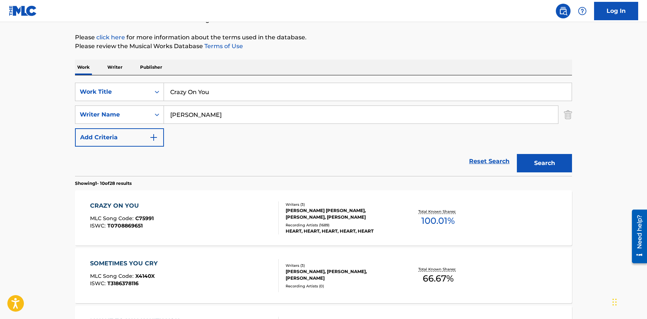
click at [126, 205] on div "CRAZY ON YOU" at bounding box center [122, 205] width 64 height 9
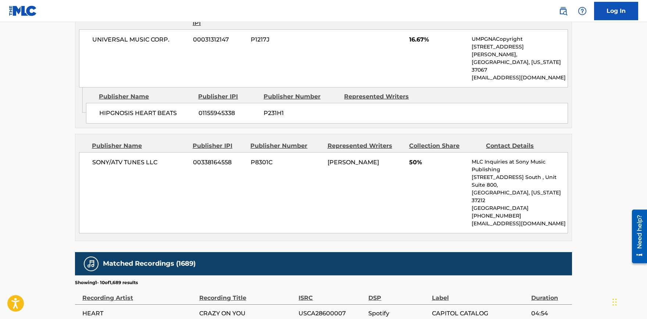
scroll to position [525, 0]
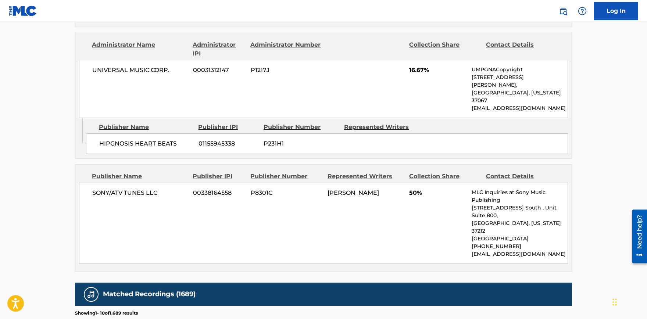
scroll to position [81, 0]
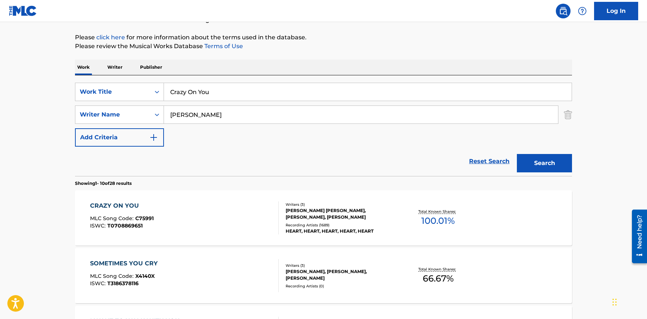
drag, startPoint x: 169, startPoint y: 85, endPoint x: 47, endPoint y: 79, distance: 122.5
click at [164, 83] on input "Crazy On You" at bounding box center [367, 92] width 407 height 18
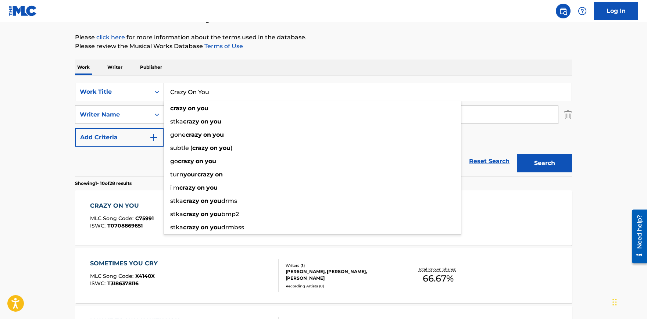
paste input "Down With the Sickness Disturbed"
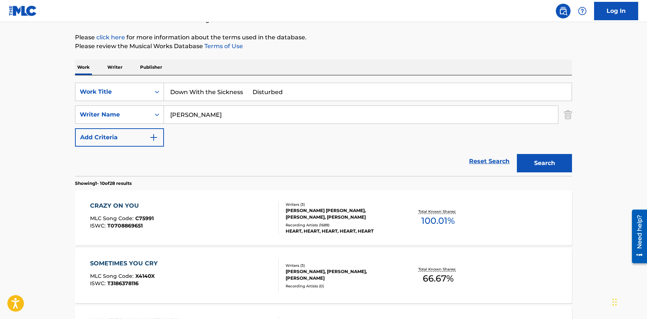
drag, startPoint x: 281, startPoint y: 91, endPoint x: 245, endPoint y: 91, distance: 36.0
click at [245, 91] on input "Down With the Sickness Disturbed" at bounding box center [367, 92] width 407 height 18
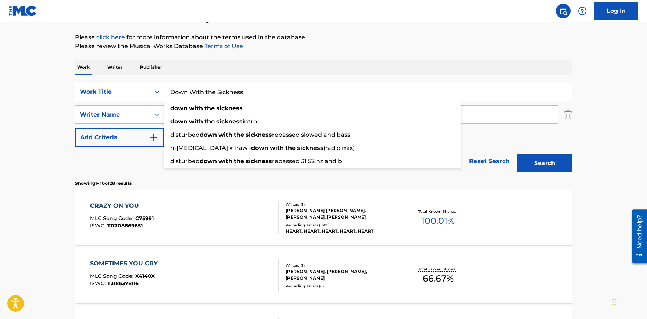
type input "Down With the Sickness"
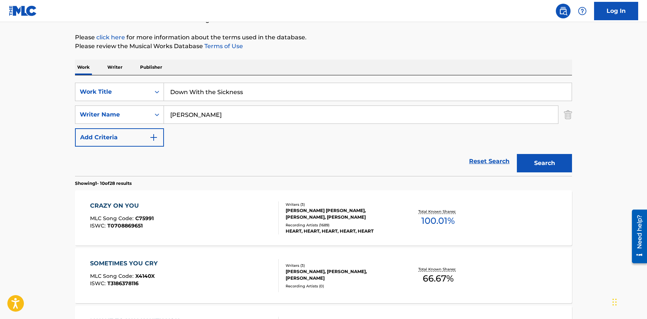
click at [213, 118] on input "Ann Wilson" at bounding box center [361, 115] width 394 height 18
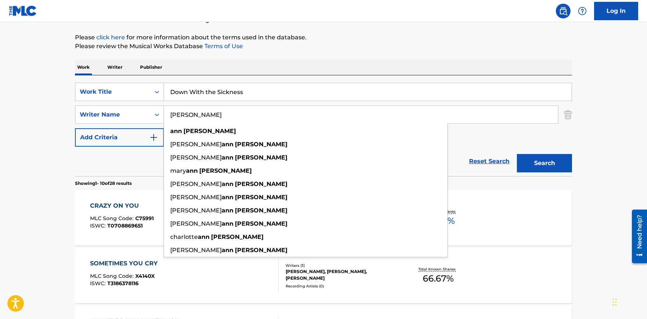
drag, startPoint x: 196, startPoint y: 113, endPoint x: 116, endPoint y: 110, distance: 80.2
click at [164, 110] on input "Ann Wilson" at bounding box center [361, 115] width 394 height 18
paste input "David Draima"
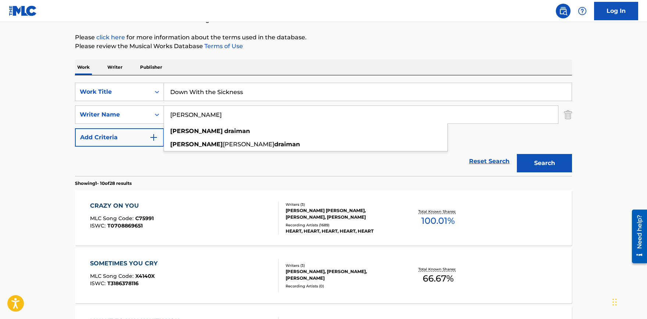
type input "David Draiman"
click at [539, 162] on button "Search" at bounding box center [544, 163] width 55 height 18
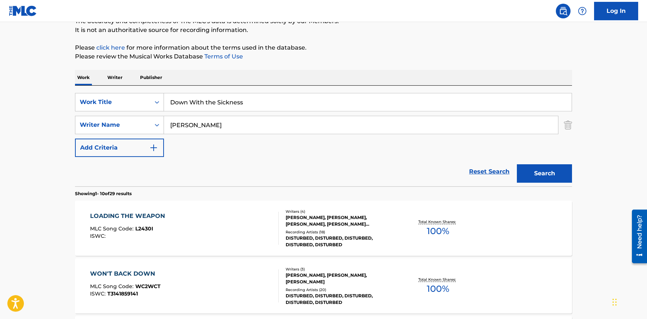
scroll to position [64, 0]
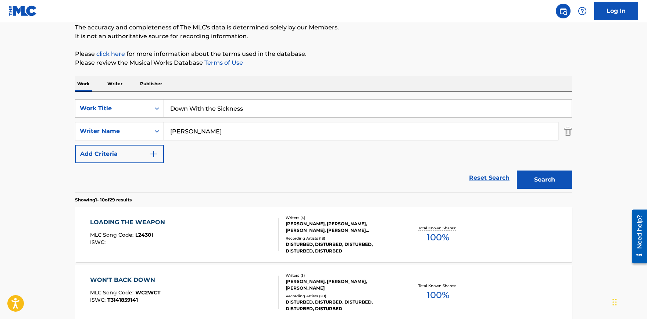
click at [109, 223] on div "LOADING THE WEAPON" at bounding box center [129, 222] width 79 height 9
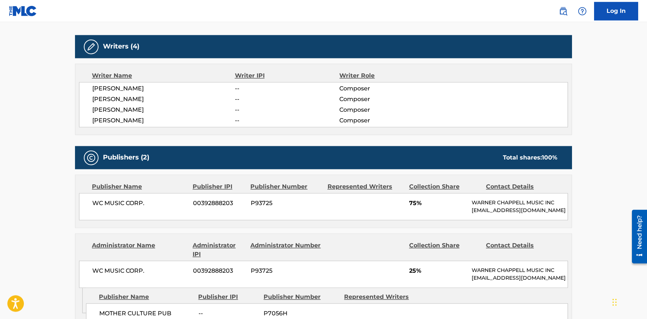
scroll to position [243, 0]
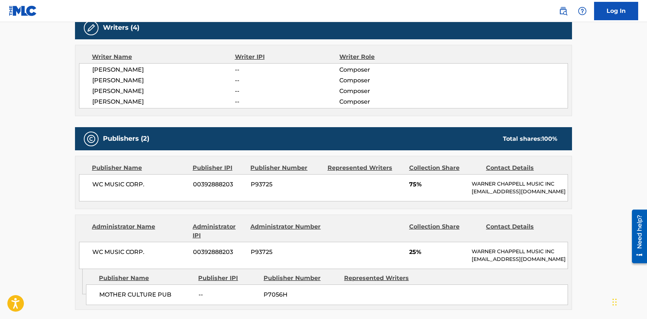
scroll to position [64, 0]
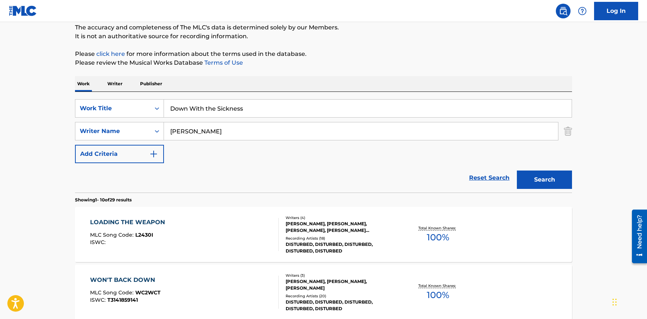
click at [213, 111] on input "Down With the Sickness" at bounding box center [367, 109] width 407 height 18
click at [249, 110] on input "Down With the Sickness" at bounding box center [367, 109] width 407 height 18
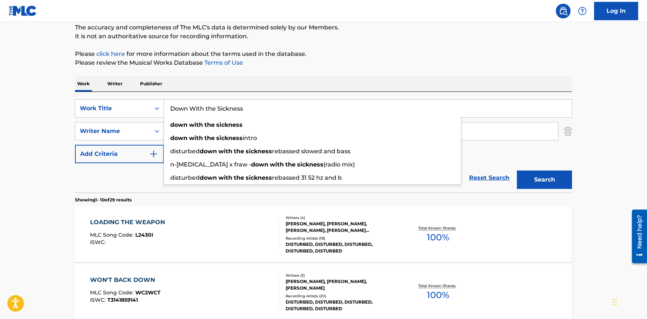
drag, startPoint x: 205, startPoint y: 107, endPoint x: 119, endPoint y: 107, distance: 86.0
click at [164, 107] on input "Down With the Sickness" at bounding box center [367, 109] width 407 height 18
paste input "Are You Gonna Go My Way"
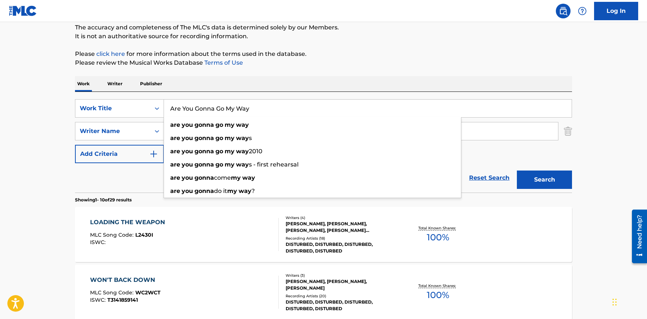
type input "Are You Gonna Go My Way"
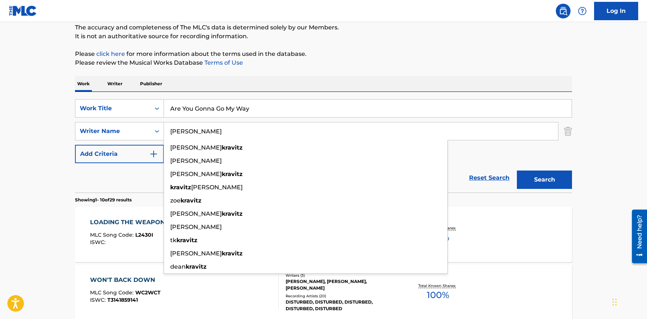
type input "Kravitz"
click at [517, 170] on button "Search" at bounding box center [544, 179] width 55 height 18
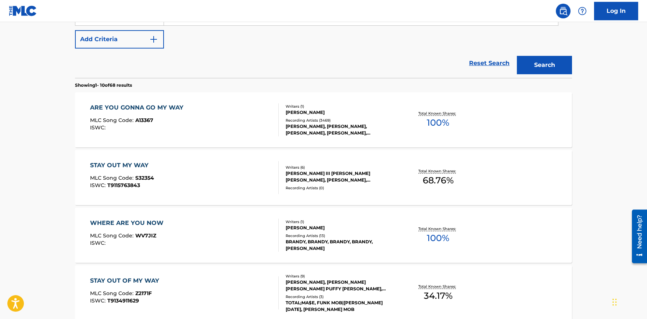
scroll to position [186, 0]
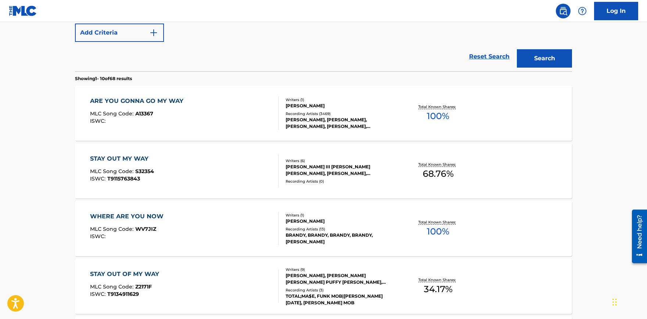
click at [154, 103] on div "ARE YOU GONNA GO MY WAY" at bounding box center [138, 101] width 97 height 9
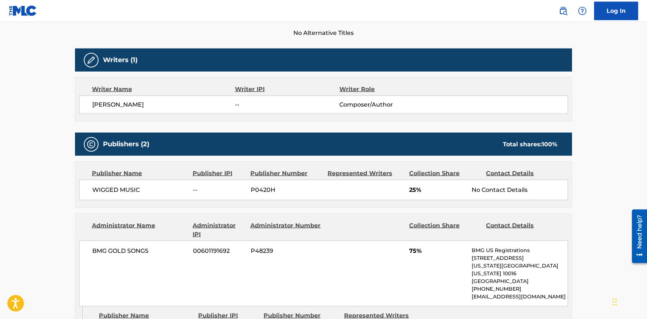
scroll to position [162, 0]
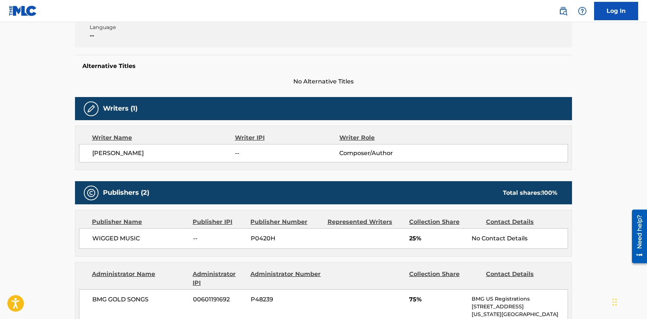
click at [123, 241] on span "WIGGED MUSIC" at bounding box center [139, 238] width 95 height 9
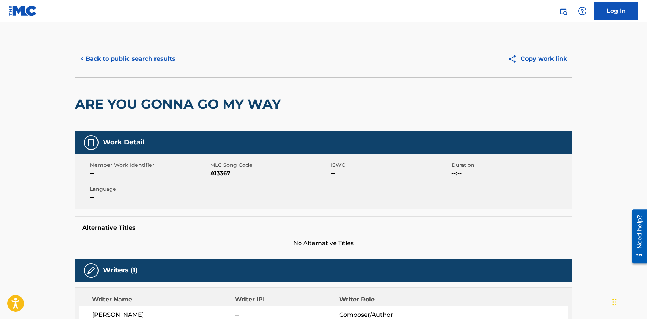
click at [133, 60] on button "< Back to public search results" at bounding box center [127, 59] width 105 height 18
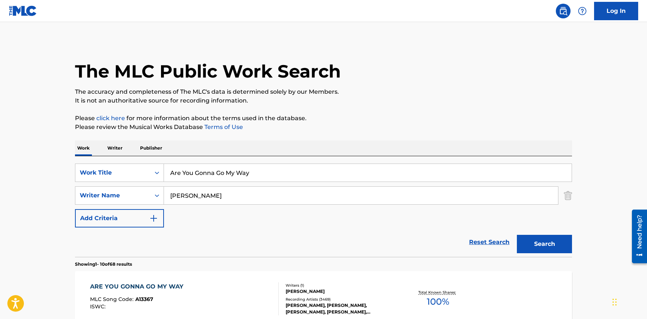
drag, startPoint x: 187, startPoint y: 173, endPoint x: 34, endPoint y: 156, distance: 153.5
click at [164, 164] on input "Are You Gonna Go My Way" at bounding box center [367, 173] width 407 height 18
paste input "I Remember You"
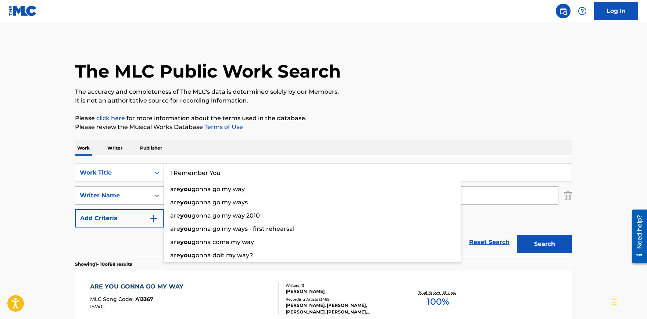
type input "I Remember You"
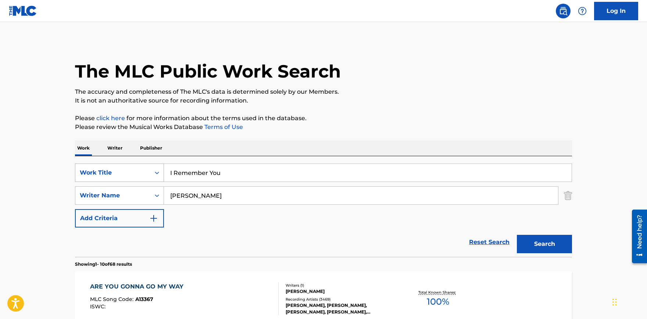
drag, startPoint x: 144, startPoint y: 192, endPoint x: 162, endPoint y: 181, distance: 21.4
click at [164, 188] on input "Kravitz" at bounding box center [361, 196] width 394 height 18
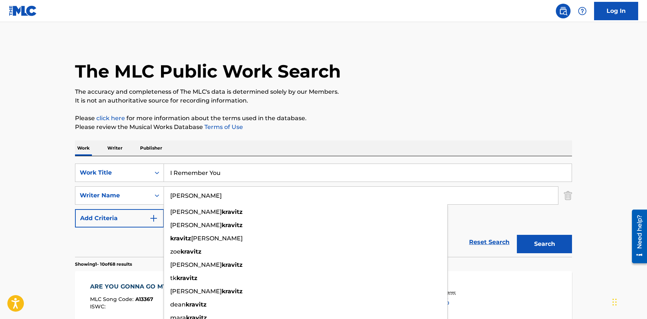
paste input "Rachel Bolan and Dave Sabo"
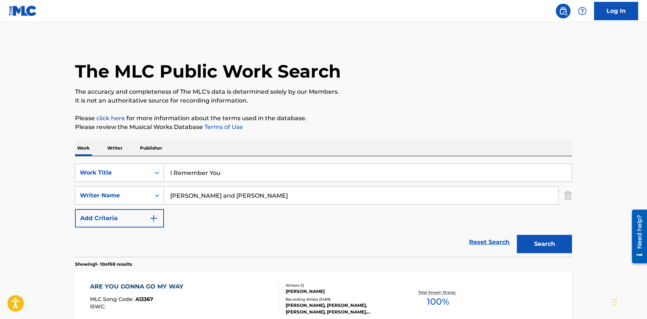
click at [552, 248] on button "Search" at bounding box center [544, 244] width 55 height 18
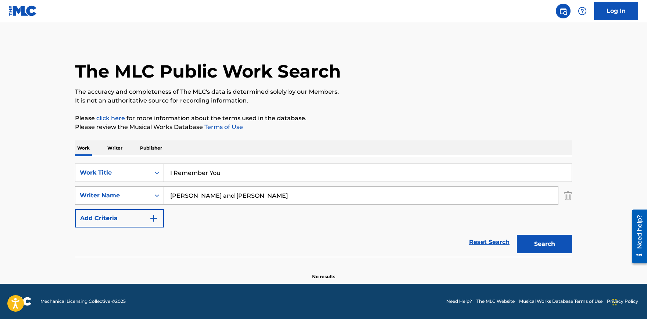
drag, startPoint x: 225, startPoint y: 196, endPoint x: 0, endPoint y: 188, distance: 225.4
click at [164, 188] on input "Rachel Bolan and Dave Sabo" at bounding box center [361, 196] width 394 height 18
click at [517, 235] on button "Search" at bounding box center [544, 244] width 55 height 18
drag, startPoint x: 208, startPoint y: 197, endPoint x: 132, endPoint y: 190, distance: 77.2
click at [164, 192] on input "Dave Sabo" at bounding box center [361, 196] width 394 height 18
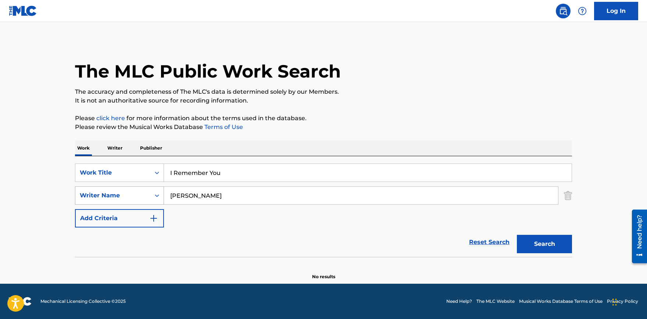
paste input "Rachel Bolan and"
drag, startPoint x: 281, startPoint y: 196, endPoint x: 212, endPoint y: 193, distance: 69.5
click at [212, 193] on input "Rachel Bolan and Dave Sabo" at bounding box center [361, 196] width 394 height 18
type input "Rachel Bolan"
click at [517, 235] on button "Search" at bounding box center [544, 244] width 55 height 18
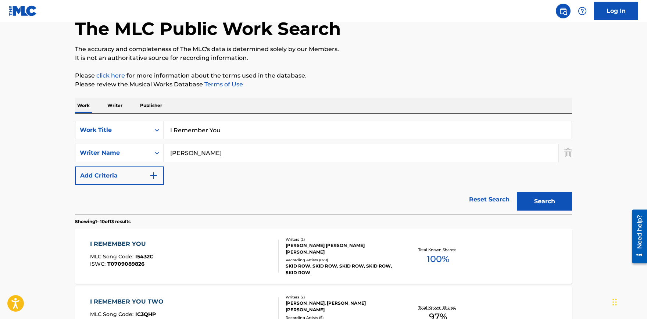
scroll to position [81, 0]
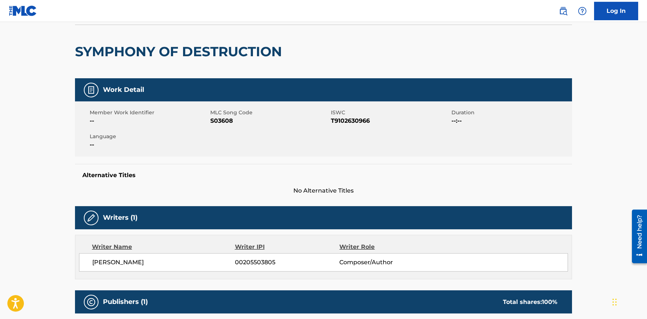
scroll to position [40, 0]
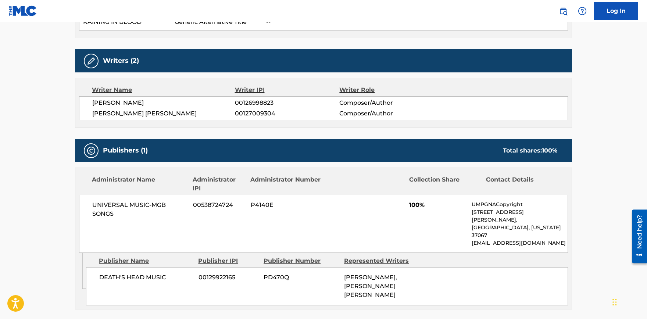
scroll to position [81, 0]
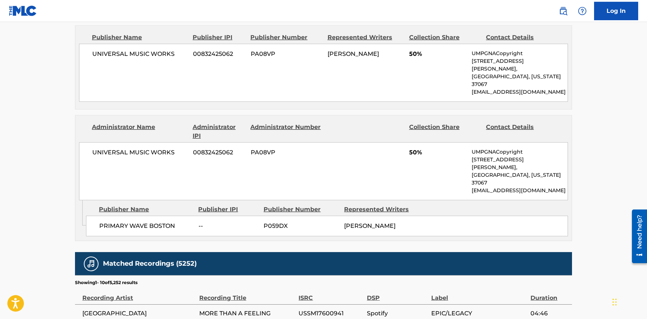
scroll to position [364, 0]
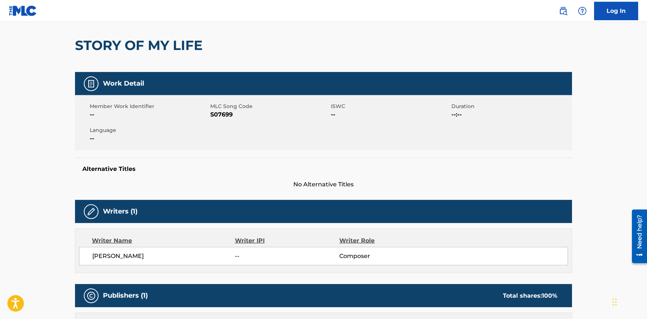
scroll to position [40, 0]
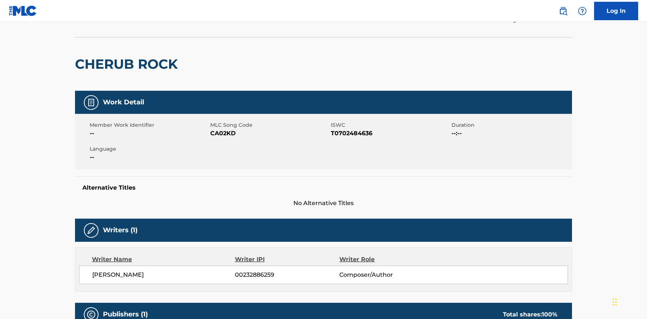
scroll to position [162, 0]
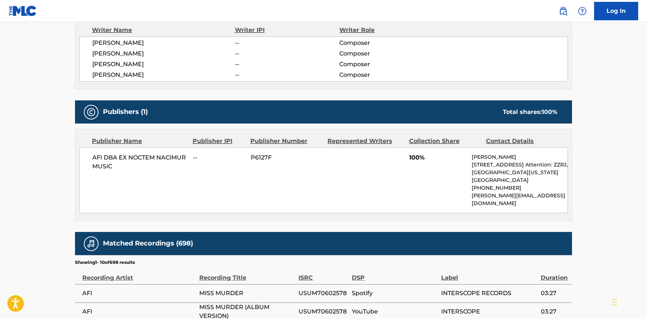
scroll to position [283, 0]
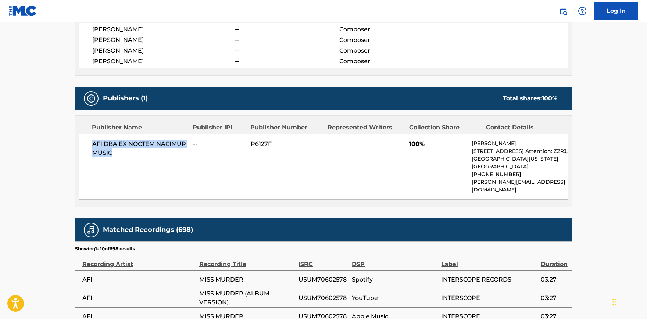
drag, startPoint x: 115, startPoint y: 155, endPoint x: 94, endPoint y: 144, distance: 24.0
click at [94, 144] on span "AFI DBA EX NOCTEM NACIMUR MUSIC" at bounding box center [139, 149] width 95 height 18
copy span "AFI DBA EX NOCTEM NACIMUR MUSIC"
click at [475, 144] on p "Jake Zeisler" at bounding box center [519, 144] width 96 height 8
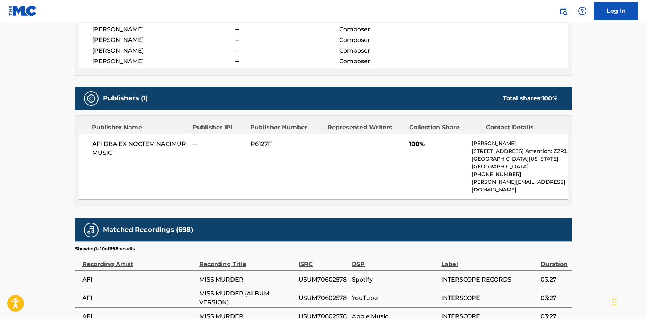
click at [475, 144] on p "Jake Zeisler" at bounding box center [519, 144] width 96 height 8
click at [503, 188] on p "jake@zzrjllp.com" at bounding box center [519, 185] width 96 height 15
click at [493, 178] on p "+1-415-4511703" at bounding box center [519, 174] width 96 height 8
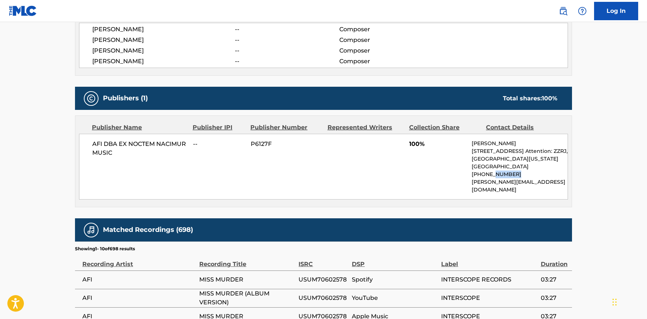
click at [493, 178] on p "+1-415-4511703" at bounding box center [519, 174] width 96 height 8
click at [500, 178] on p "+1-415-4511703" at bounding box center [519, 174] width 96 height 8
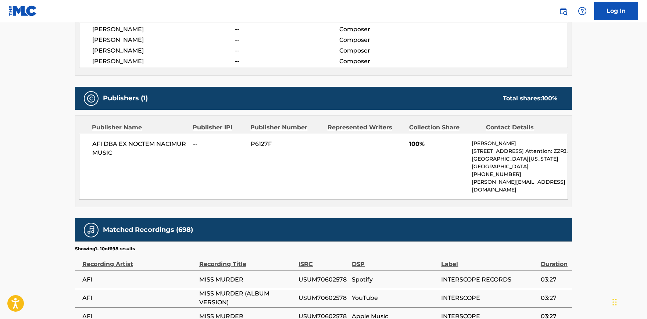
click at [500, 178] on p "+1-415-4511703" at bounding box center [519, 174] width 96 height 8
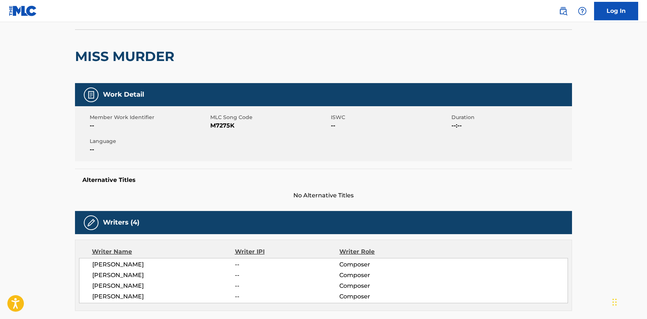
scroll to position [0, 0]
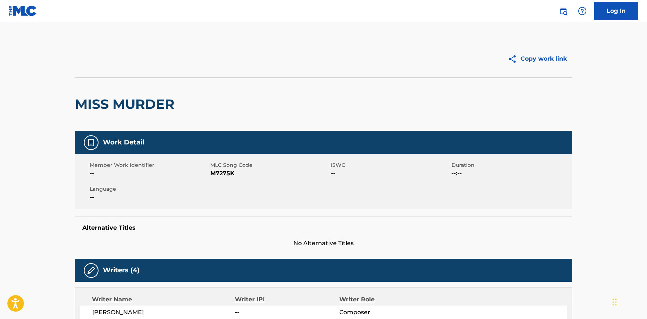
click at [159, 103] on h2 "MISS MURDER" at bounding box center [126, 104] width 103 height 17
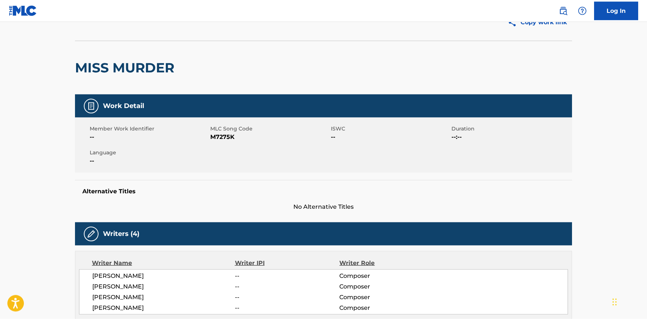
scroll to position [121, 0]
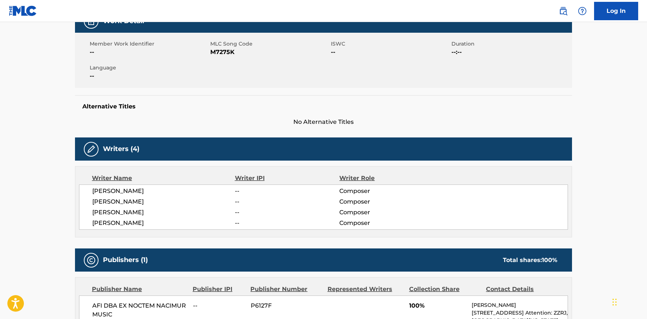
drag, startPoint x: 123, startPoint y: 188, endPoint x: 84, endPoint y: 185, distance: 39.8
click at [84, 185] on div "DAVID MARCHAND -- Composer HUNTER BURGAN -- Composer JADE PUGET -- Composer ADA…" at bounding box center [323, 206] width 489 height 45
copy span "DAVID MARCHAND"
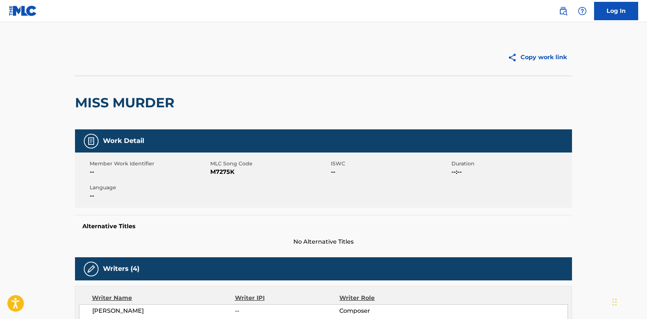
scroll to position [0, 0]
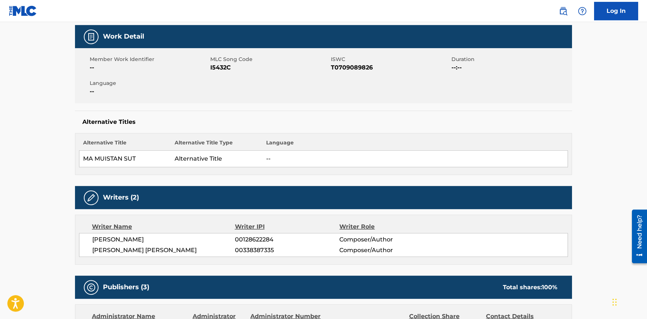
scroll to position [81, 0]
